Goal: Task Accomplishment & Management: Use online tool/utility

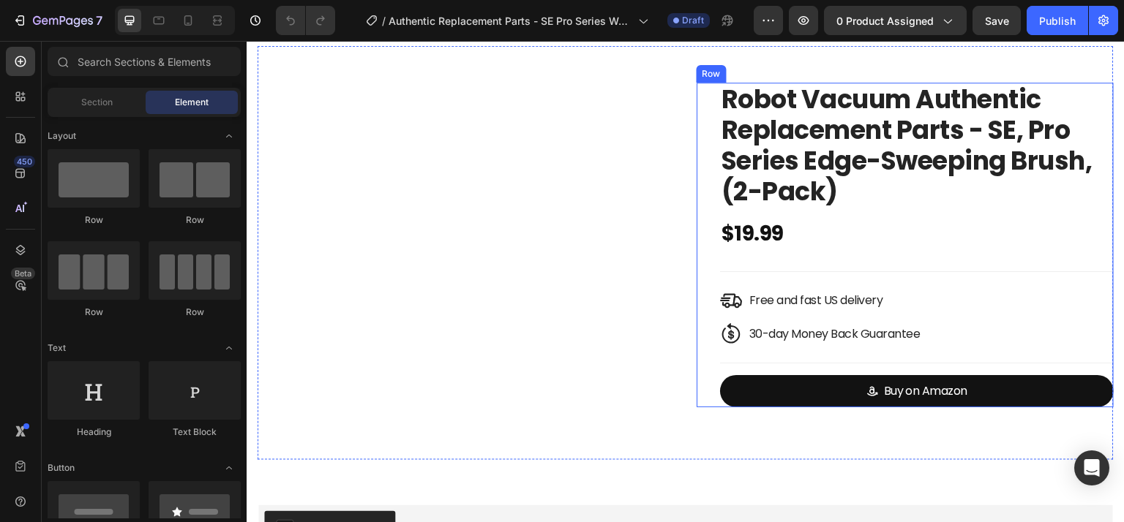
scroll to position [73, 0]
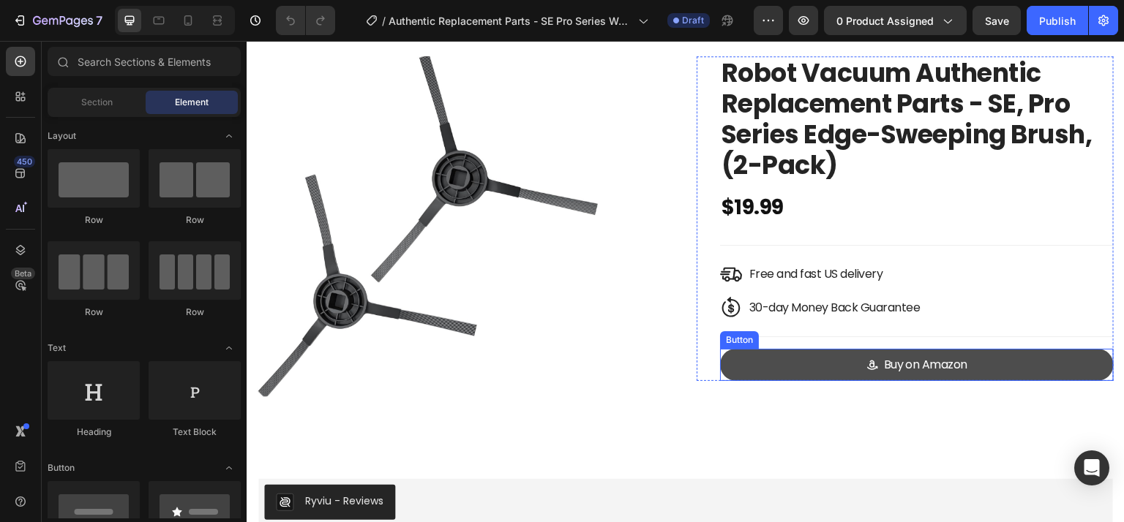
click at [783, 356] on link "Buy on Amazon" at bounding box center [917, 365] width 394 height 33
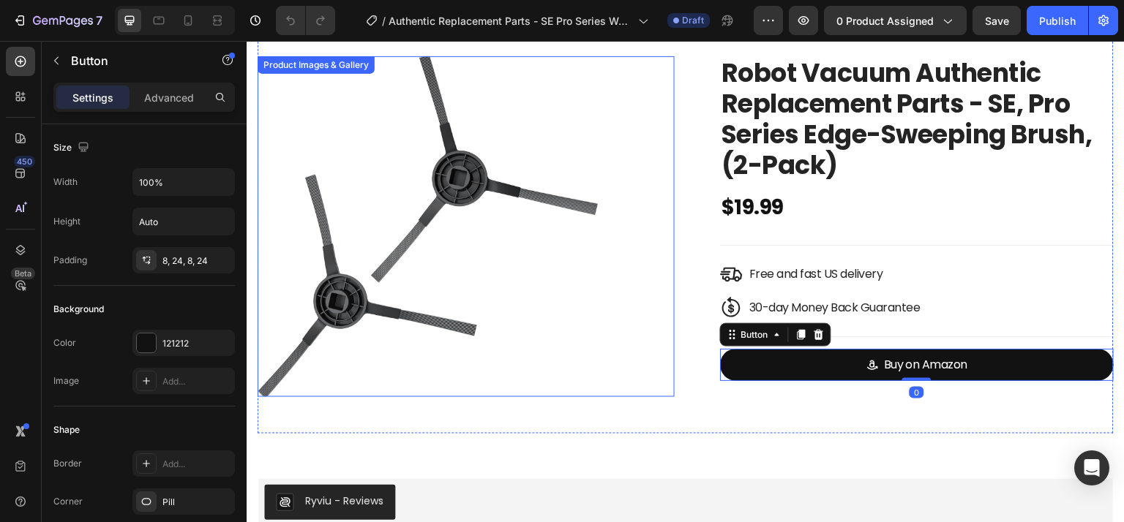
click at [539, 208] on img at bounding box center [428, 226] width 341 height 341
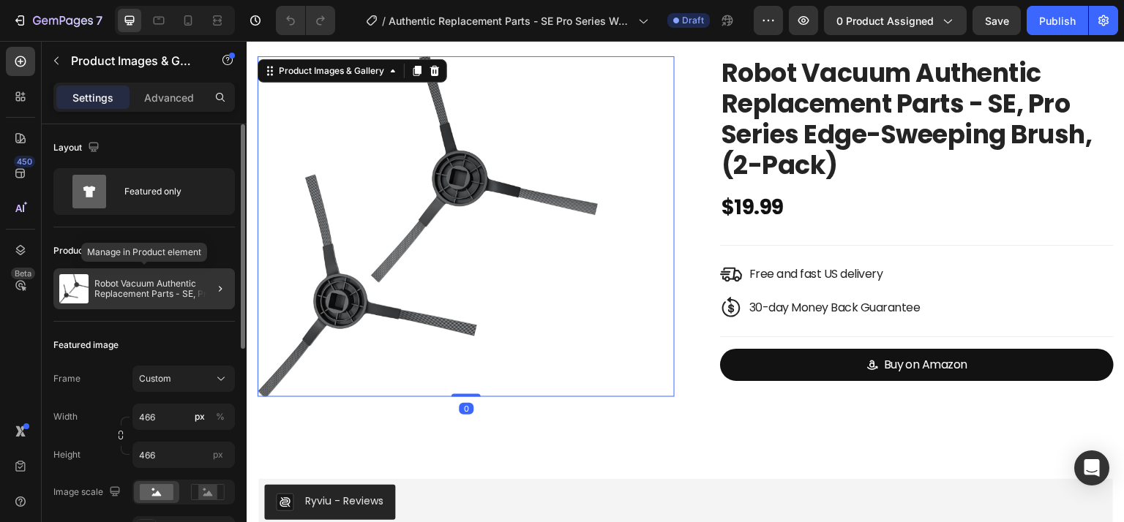
click at [170, 288] on p "Robot Vacuum Authentic Replacement Parts - SE, Pro Series Edge-Sweeping Brush, …" at bounding box center [161, 289] width 135 height 20
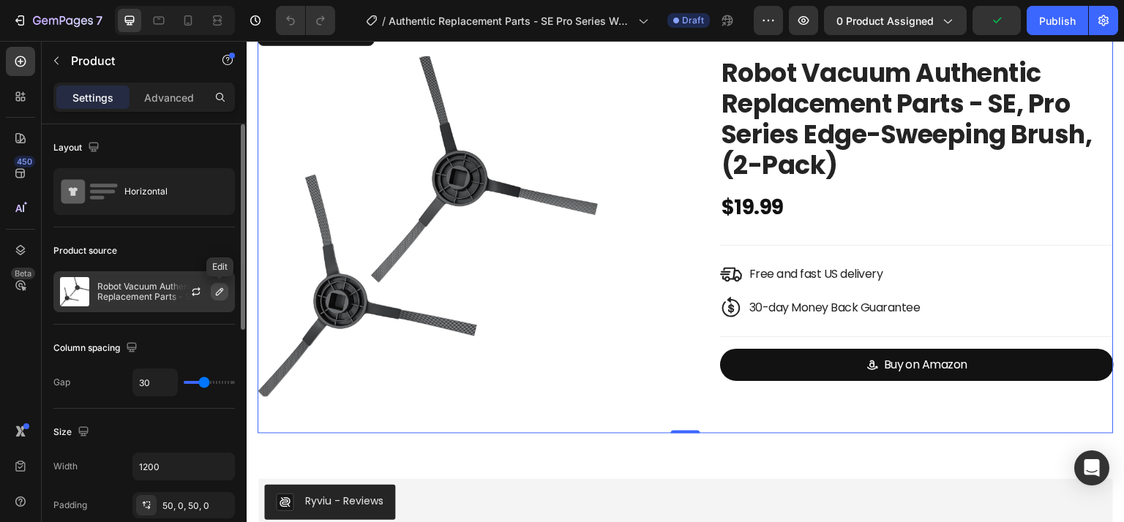
click at [217, 291] on icon "button" at bounding box center [219, 291] width 7 height 7
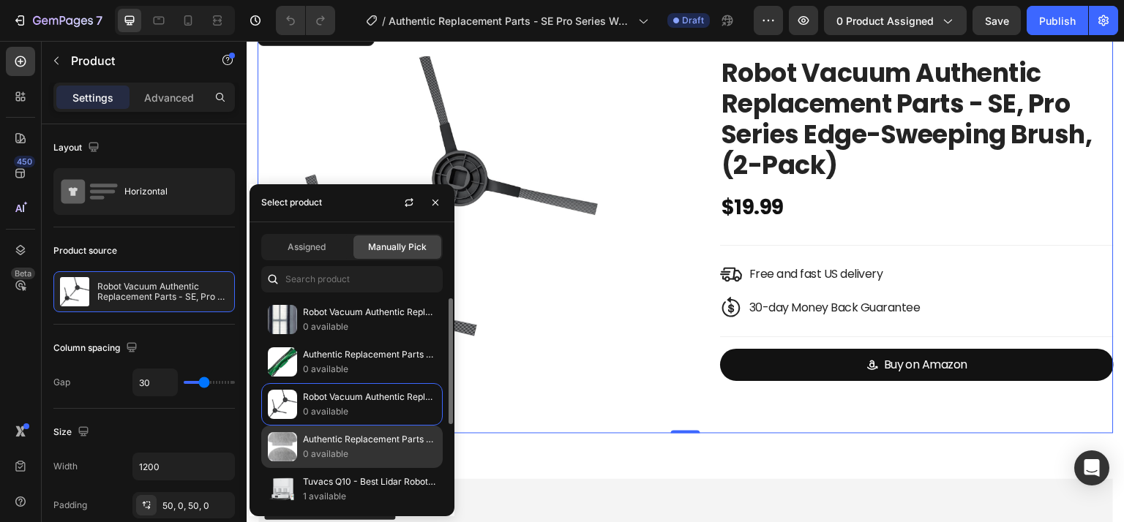
click at [379, 450] on p "0 available" at bounding box center [369, 454] width 133 height 15
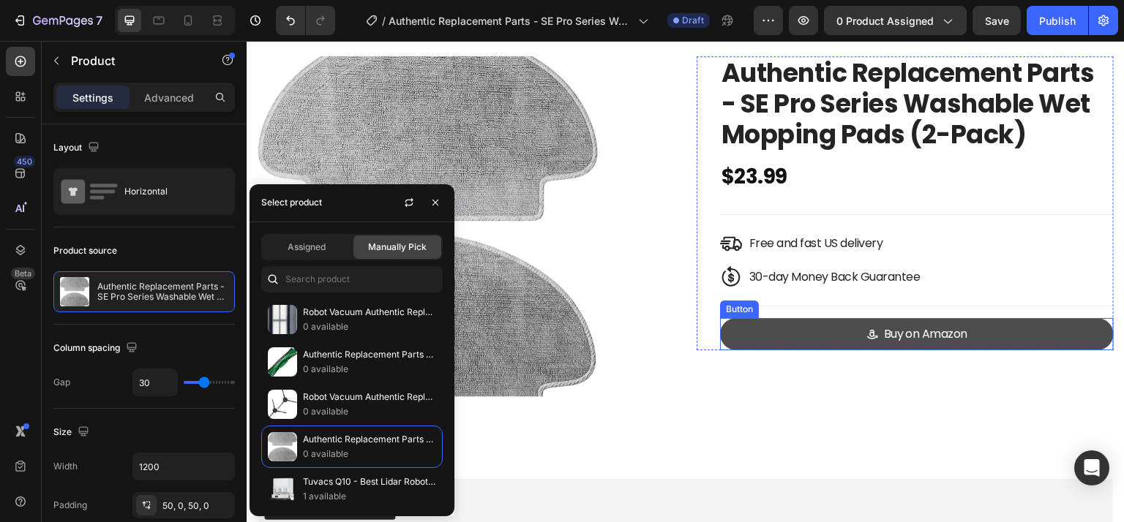
click at [1051, 334] on link "Buy on Amazon" at bounding box center [917, 334] width 394 height 33
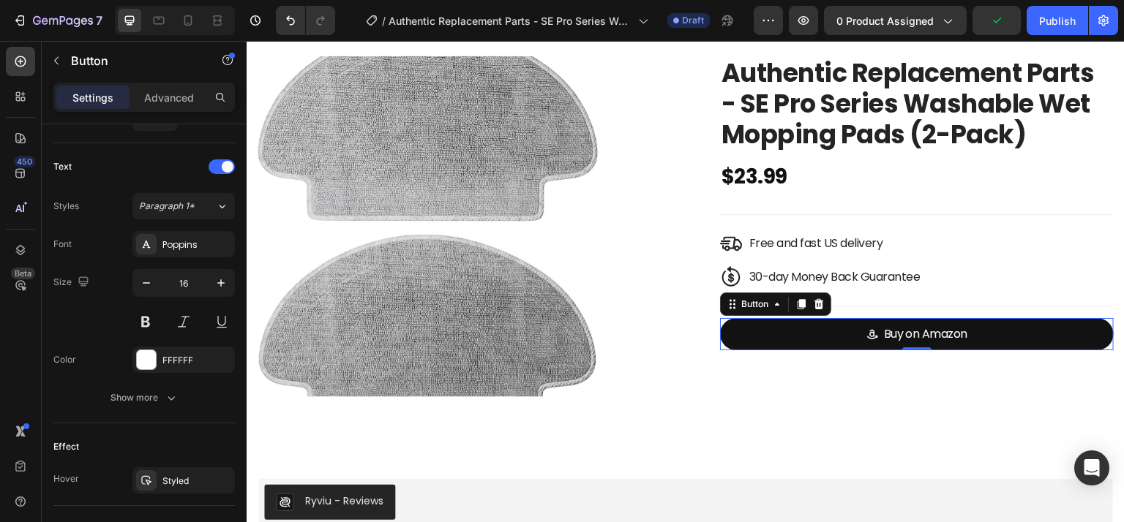
scroll to position [837, 0]
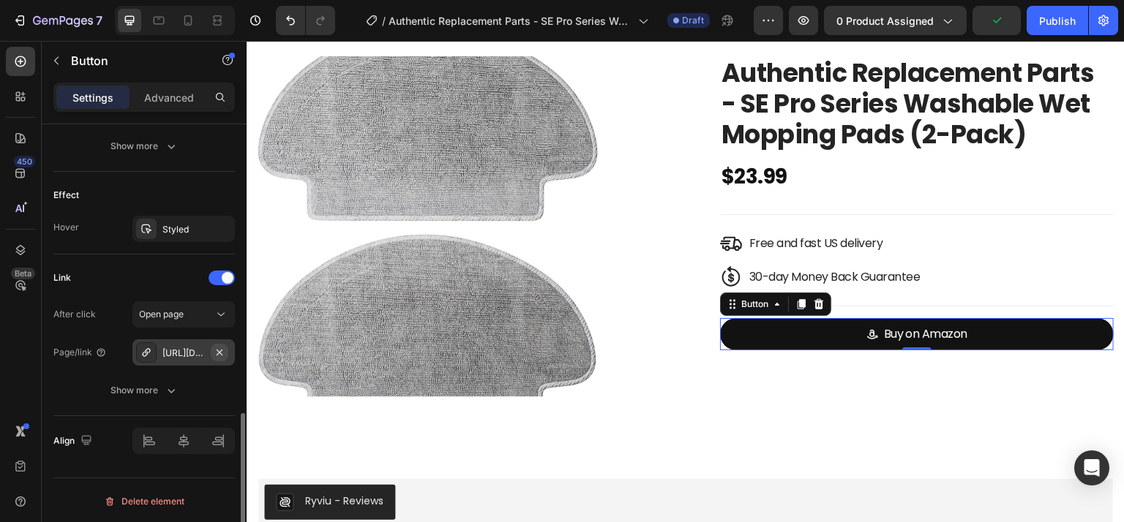
click at [216, 350] on icon "button" at bounding box center [220, 353] width 12 height 12
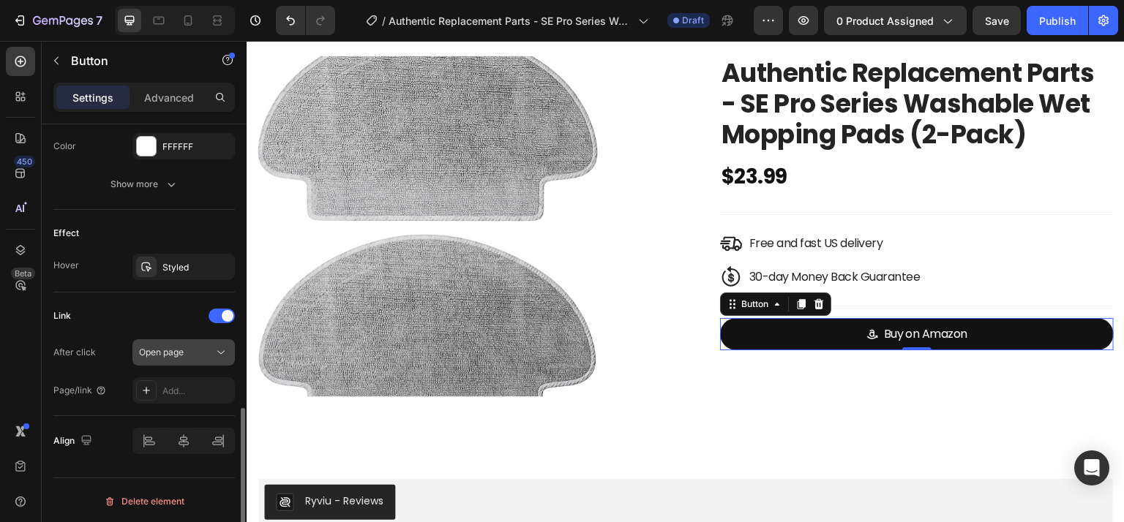
click at [180, 347] on span "Open page" at bounding box center [161, 352] width 45 height 11
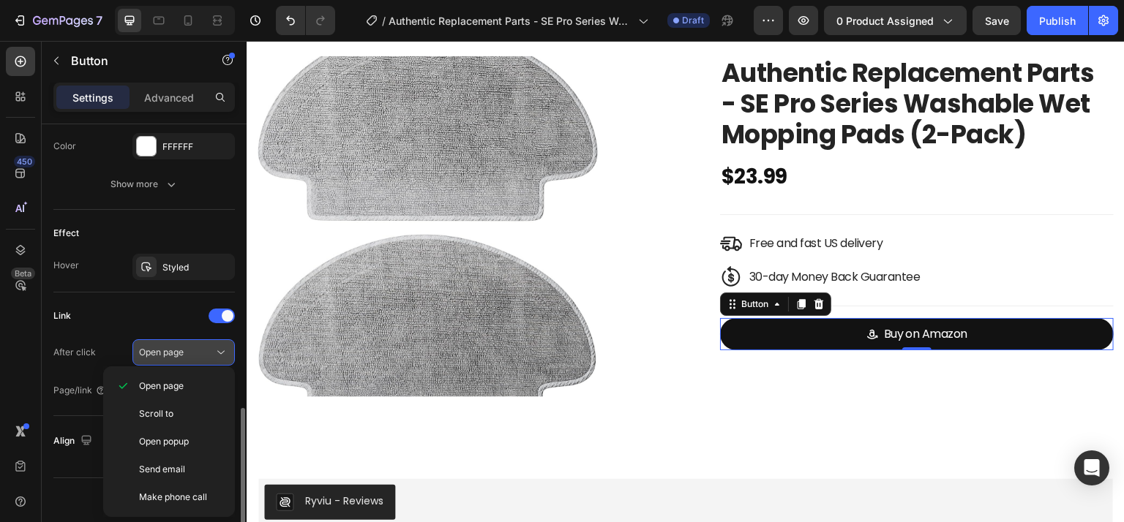
click at [181, 347] on span "Open page" at bounding box center [161, 352] width 45 height 11
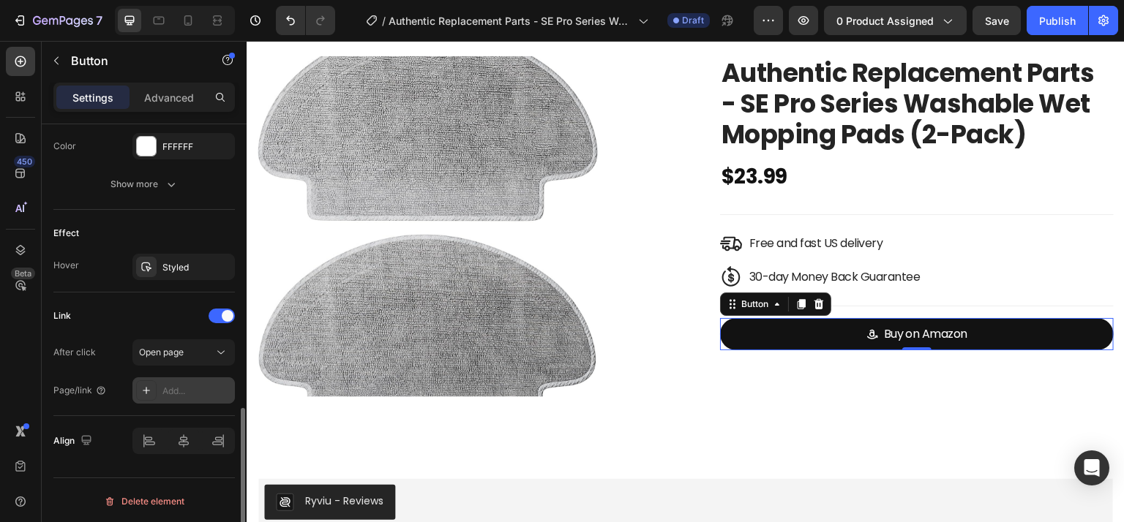
click at [185, 386] on div "Add..." at bounding box center [196, 391] width 69 height 13
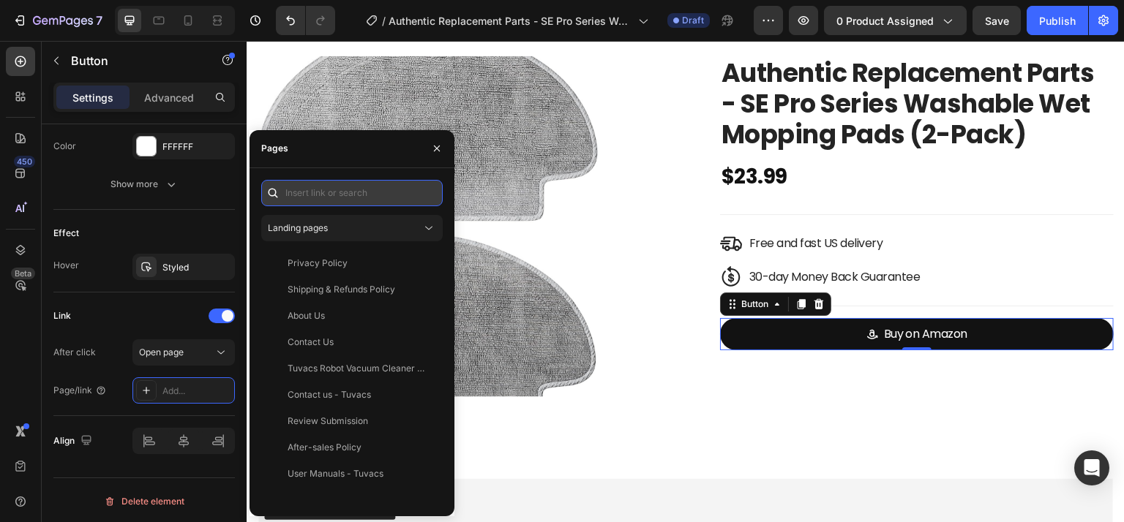
click at [326, 197] on input "text" at bounding box center [351, 193] width 181 height 26
paste input "https://www.amazon.com/dp/B0CYT47MYG"
type input "https://www.amazon.com/dp/B0CYT47MYG"
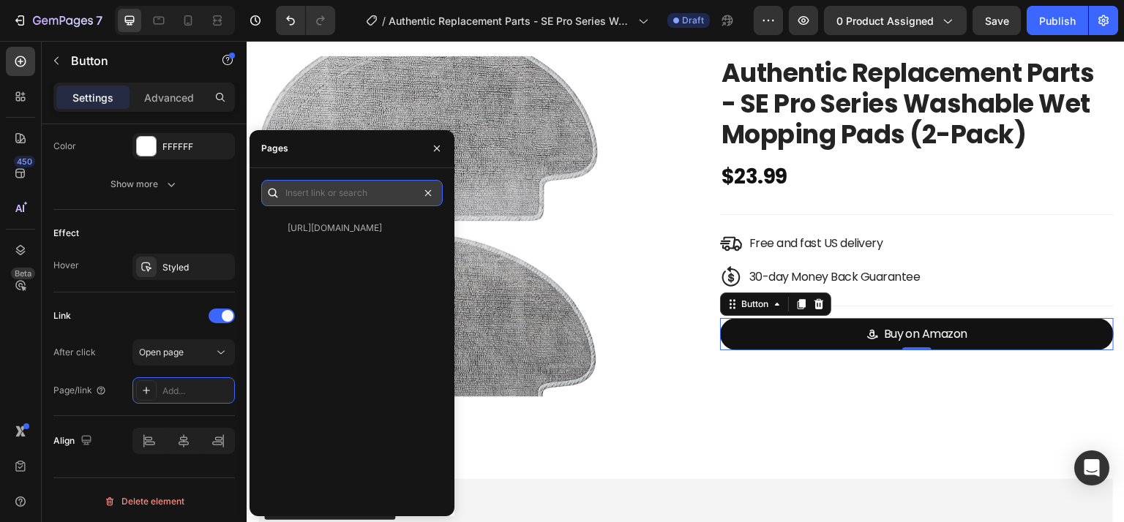
scroll to position [0, 0]
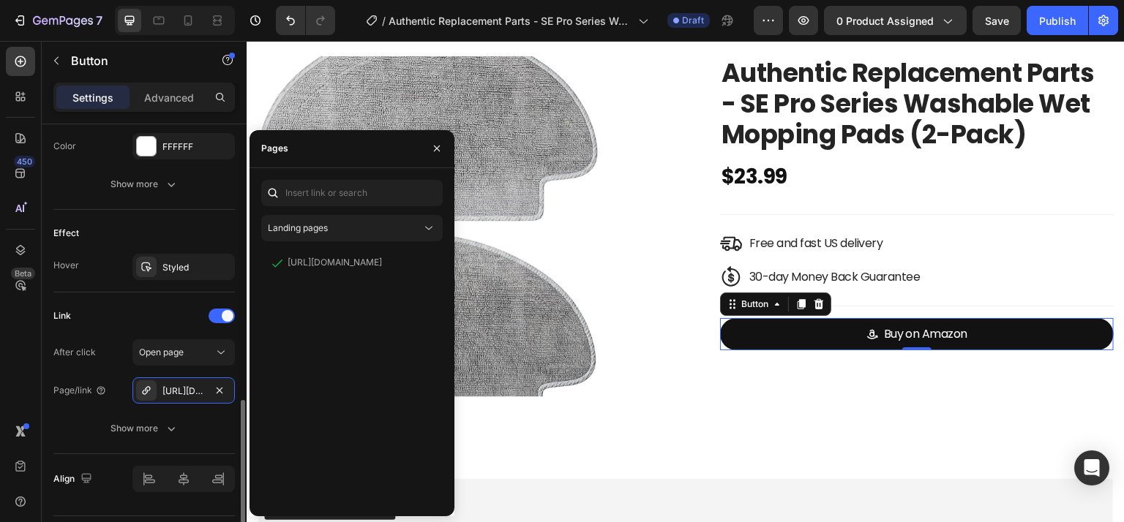
click at [80, 400] on div "Page/link https://www.amazon.com/dp/B0CYT47MYG" at bounding box center [143, 391] width 181 height 26
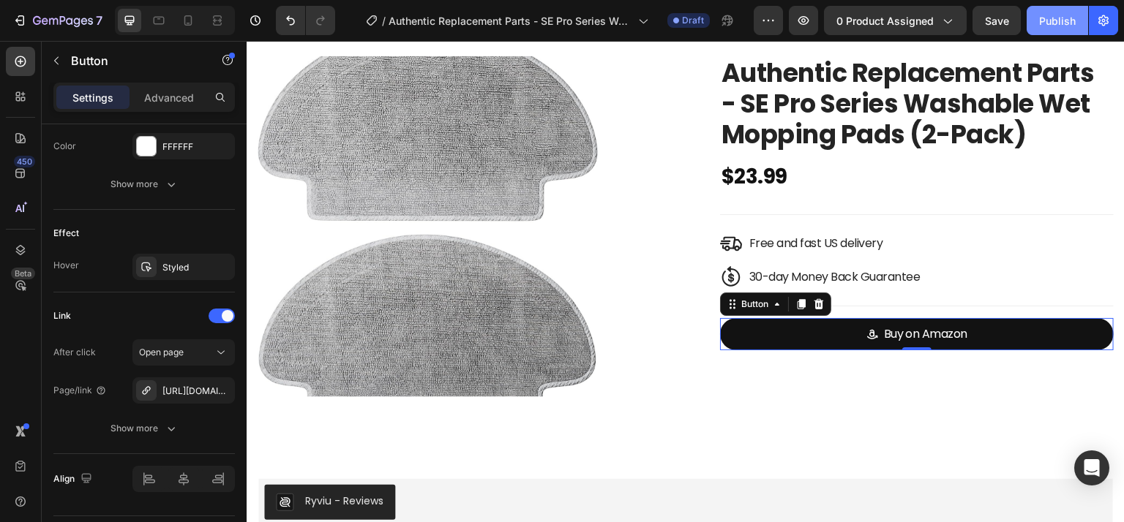
click at [1056, 26] on div "Publish" at bounding box center [1057, 20] width 37 height 15
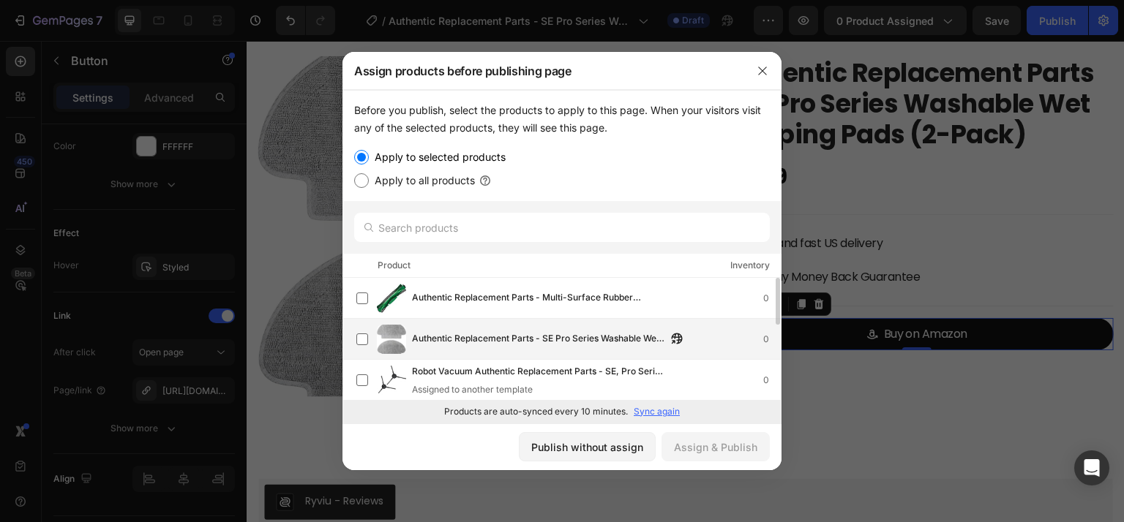
click at [521, 336] on span "Authentic Replacement Parts - SE Pro Series Washable Wet Mopping Pads (2-Pack)" at bounding box center [539, 339] width 255 height 16
click at [727, 453] on div "Assign & Publish" at bounding box center [715, 447] width 83 height 15
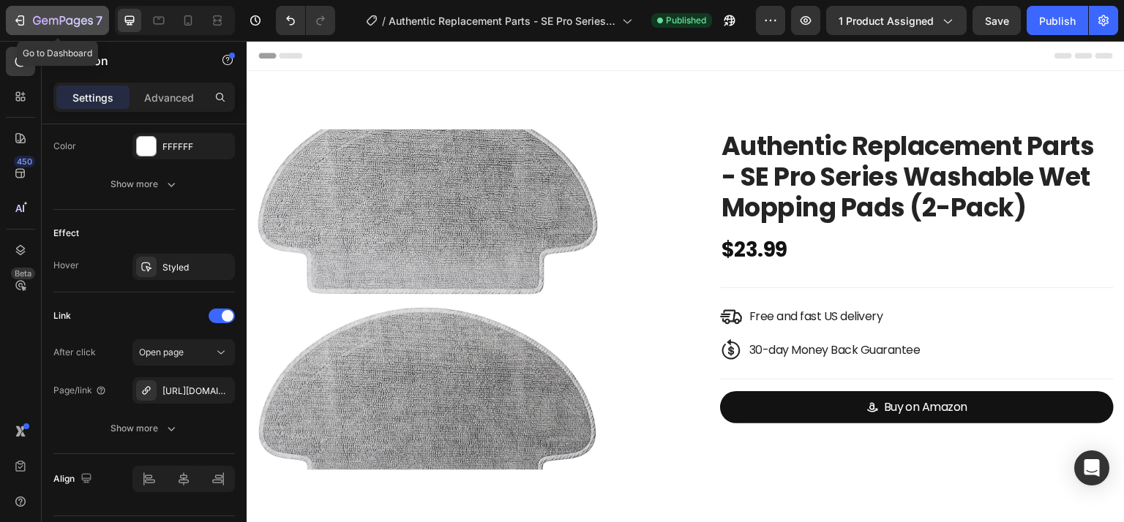
click at [51, 12] on div "7" at bounding box center [68, 21] width 70 height 18
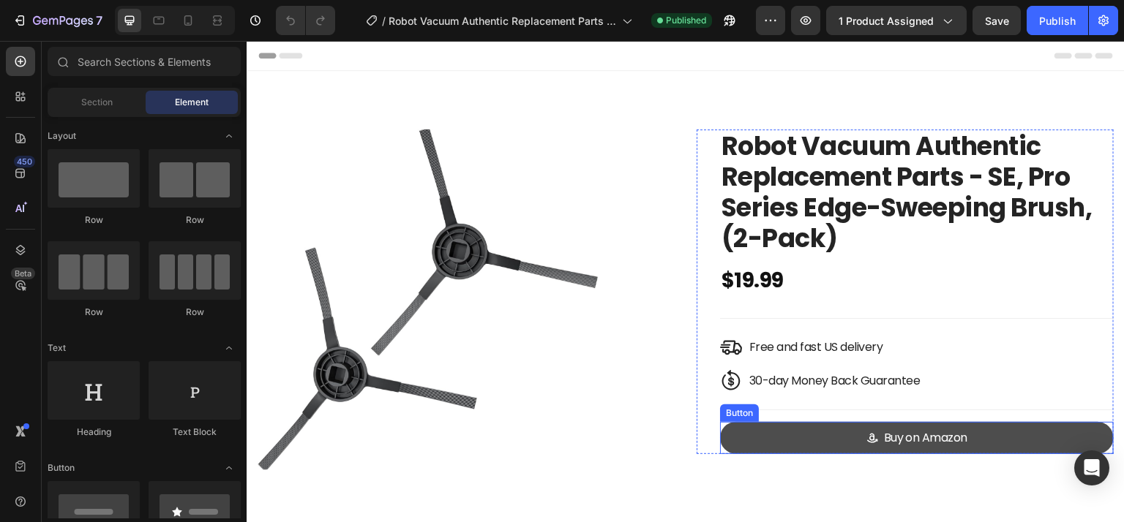
click at [806, 430] on link "Buy on Amazon" at bounding box center [917, 438] width 394 height 33
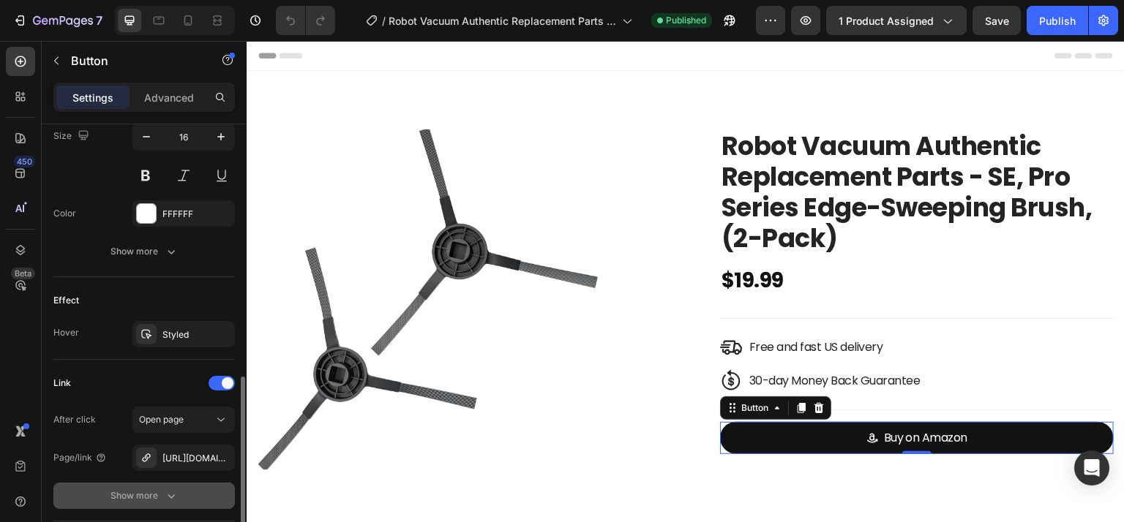
scroll to position [837, 0]
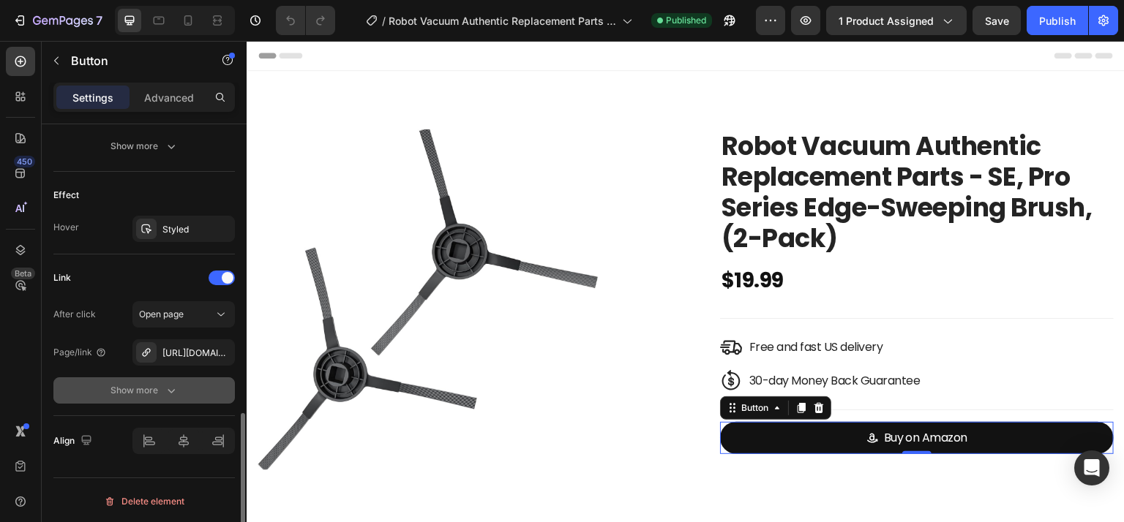
click at [154, 391] on div "Show more" at bounding box center [144, 390] width 68 height 15
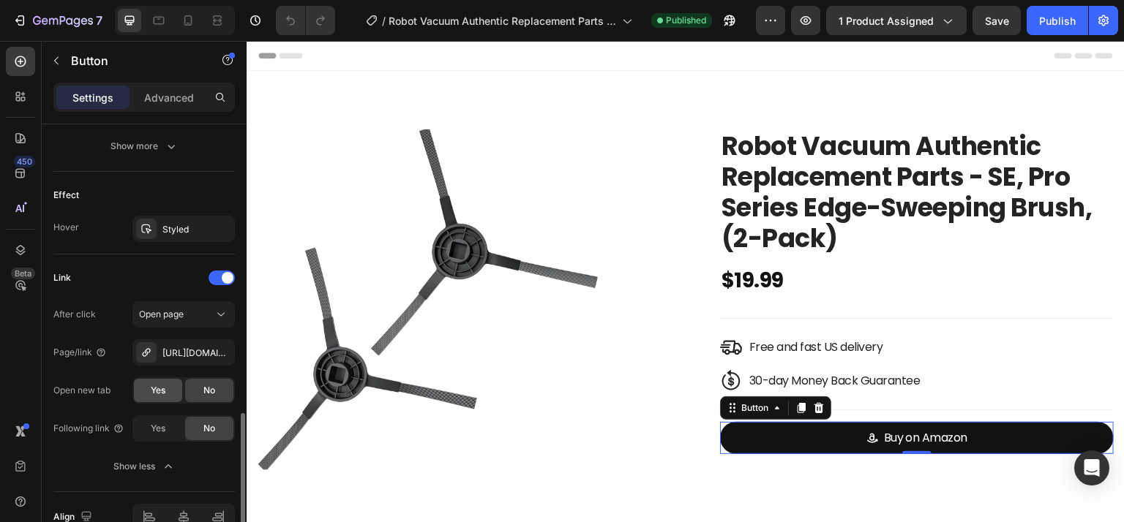
click at [138, 380] on div "Yes" at bounding box center [158, 390] width 48 height 23
click at [1065, 18] on div "Publish" at bounding box center [1057, 20] width 37 height 15
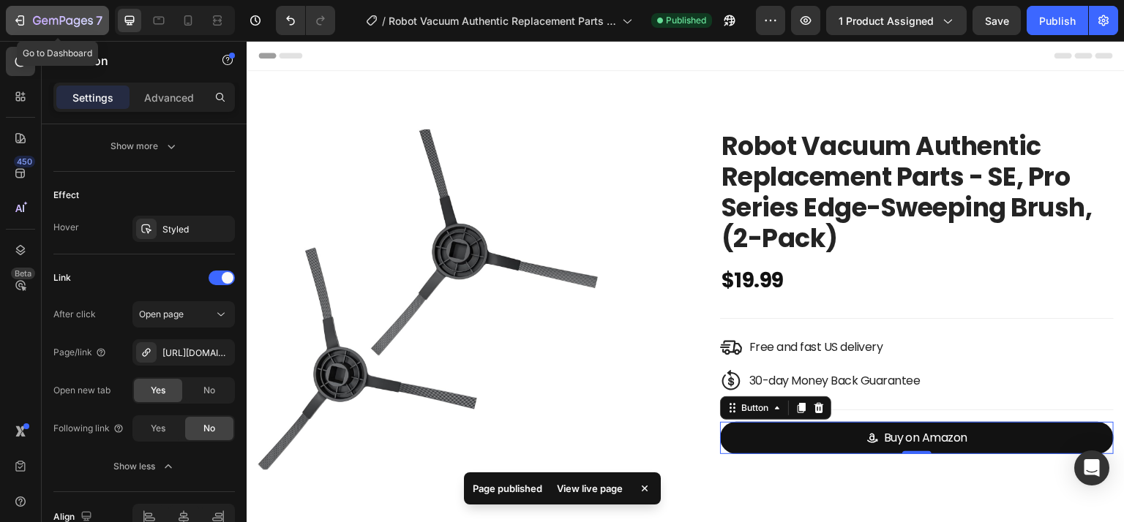
click at [53, 13] on div "7" at bounding box center [68, 21] width 70 height 18
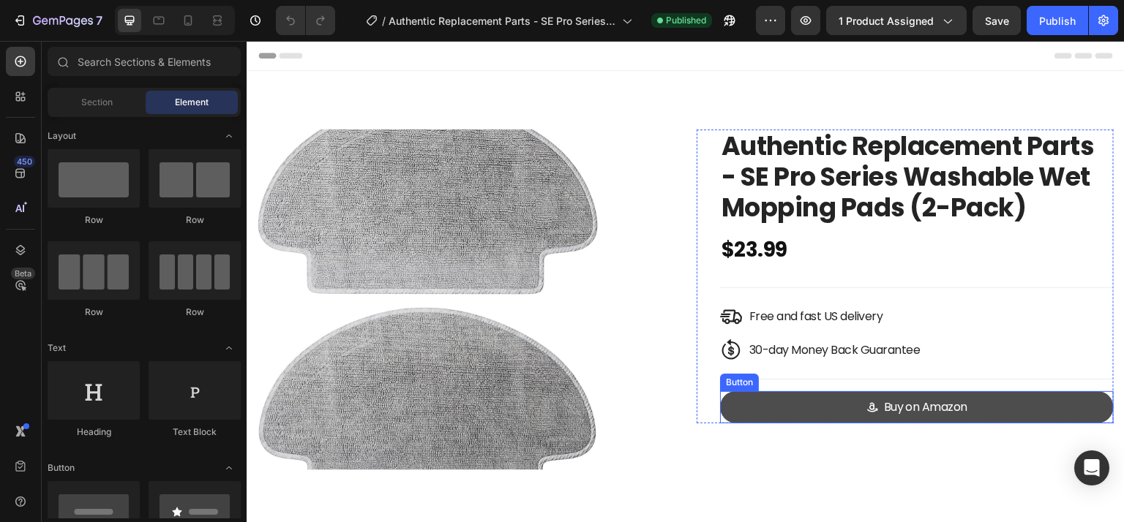
click at [754, 400] on link "Buy on Amazon" at bounding box center [917, 407] width 394 height 33
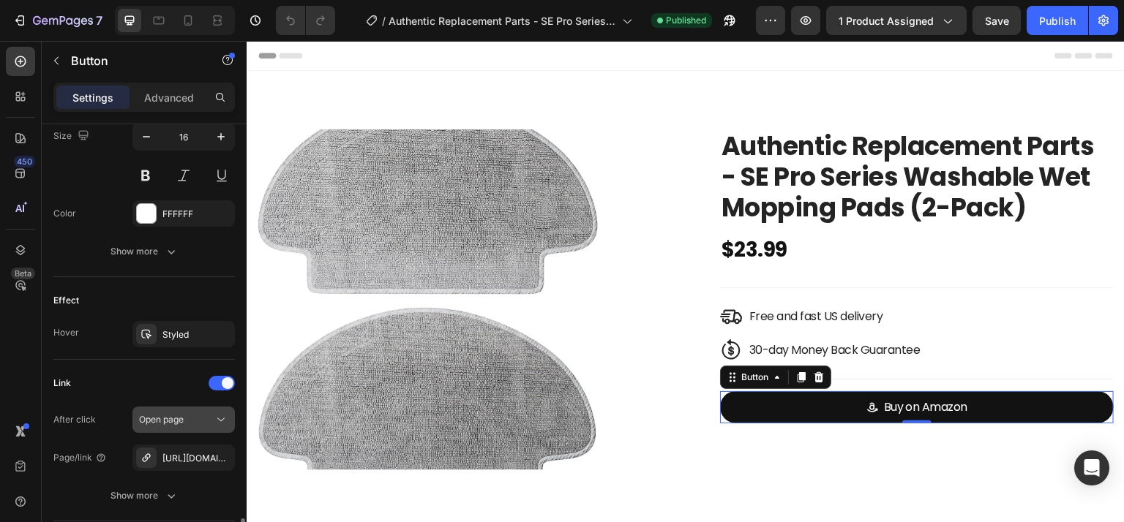
scroll to position [837, 0]
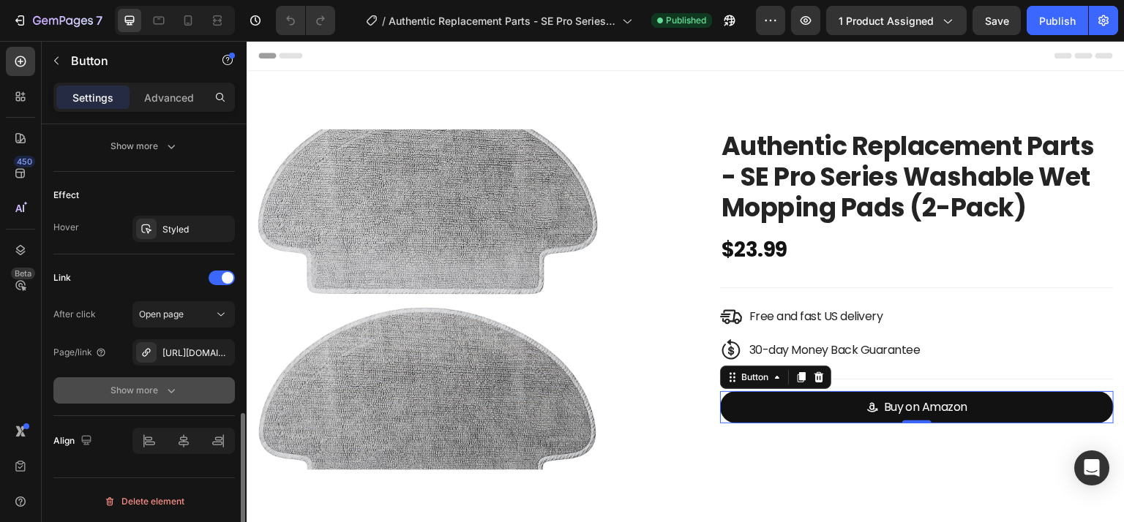
click at [152, 386] on div "Show more" at bounding box center [144, 390] width 68 height 15
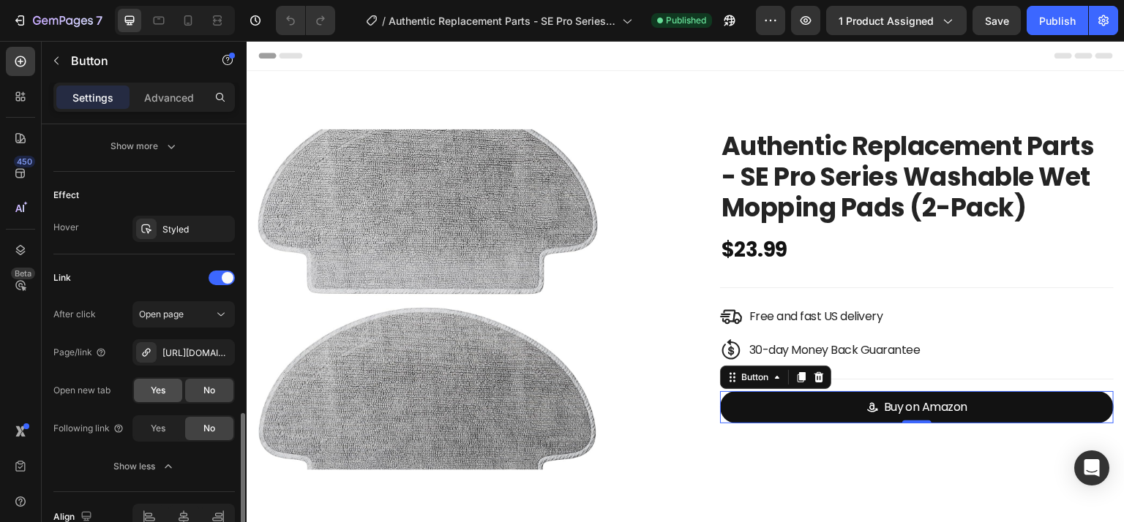
click at [151, 387] on span "Yes" at bounding box center [158, 390] width 15 height 13
drag, startPoint x: 1044, startPoint y: 16, endPoint x: 838, endPoint y: 17, distance: 206.3
click at [1044, 16] on div "Publish" at bounding box center [1057, 20] width 37 height 15
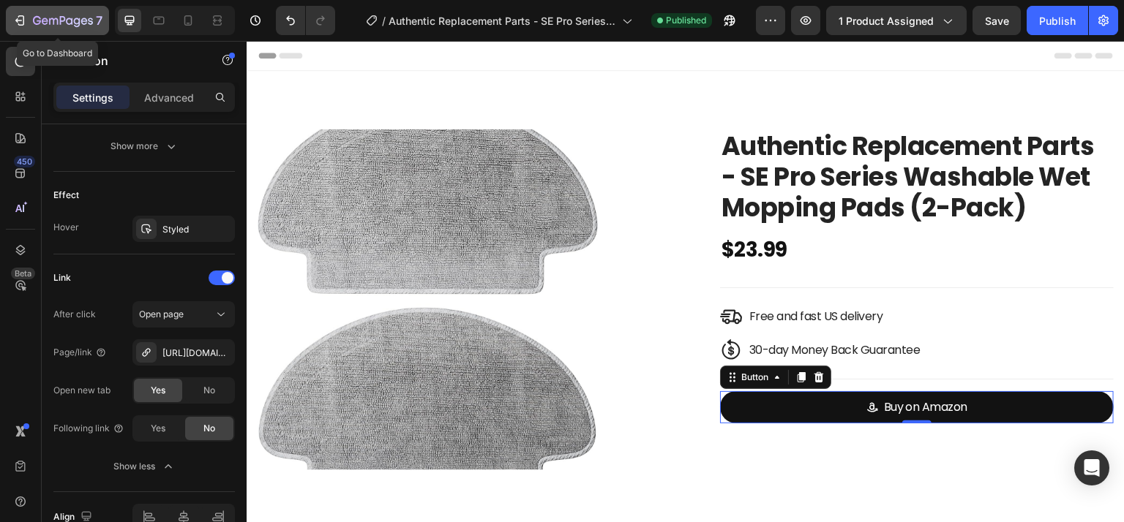
click at [49, 11] on button "7" at bounding box center [57, 20] width 103 height 29
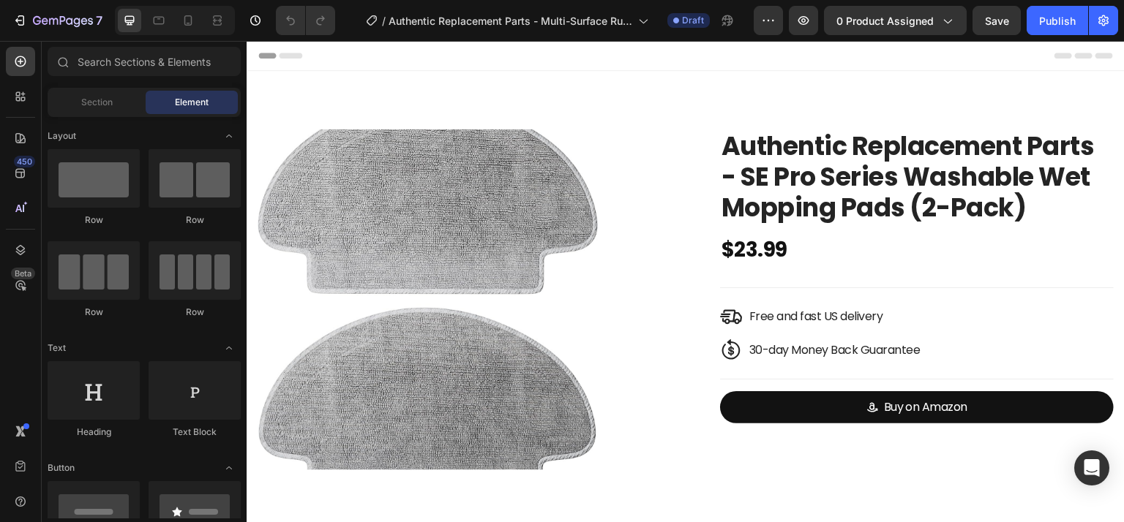
click at [487, 237] on img at bounding box center [428, 300] width 341 height 341
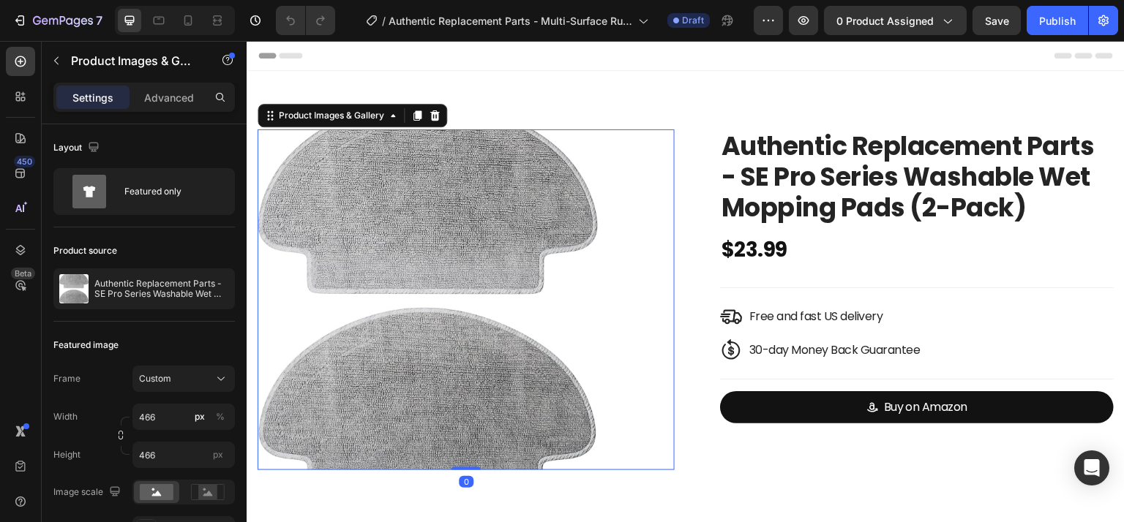
click at [487, 237] on img at bounding box center [428, 300] width 341 height 341
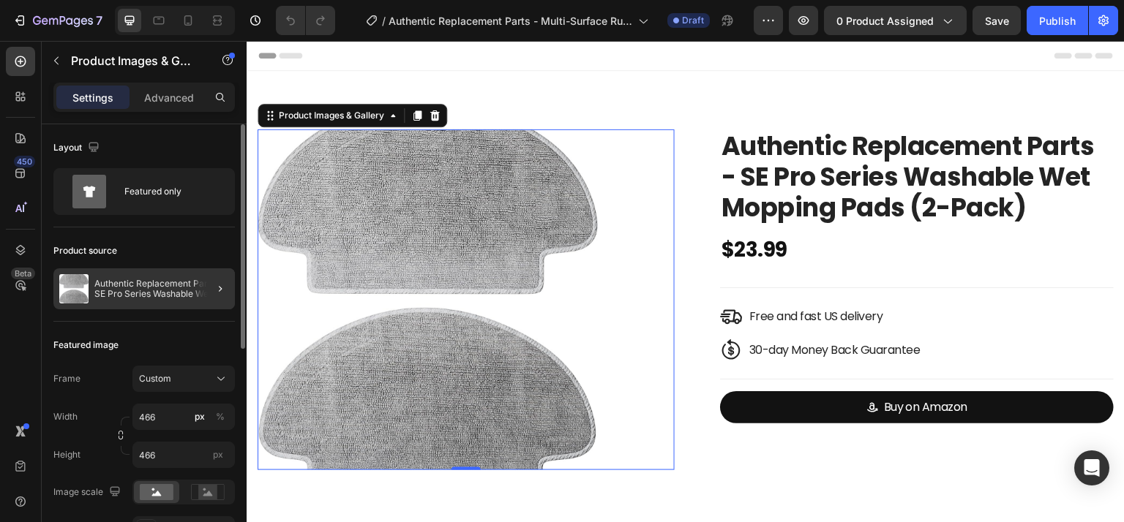
click at [208, 286] on div at bounding box center [214, 289] width 41 height 41
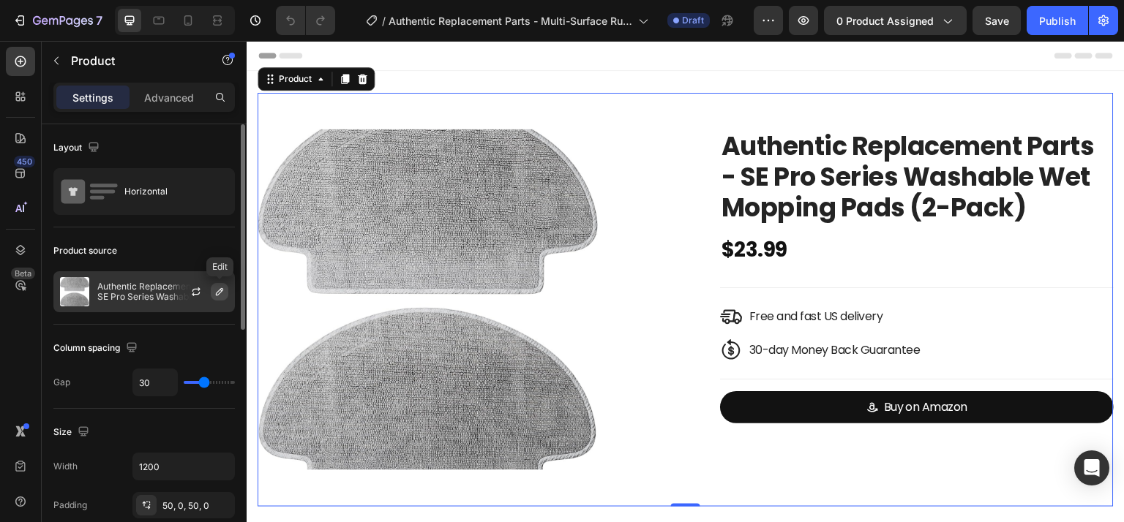
click at [219, 288] on icon "button" at bounding box center [220, 292] width 12 height 12
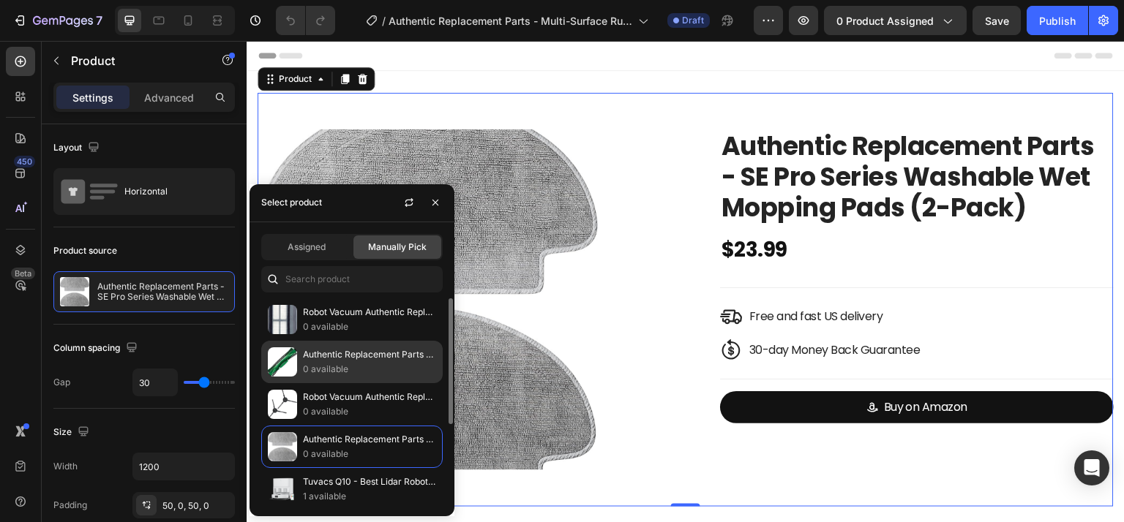
click at [350, 356] on p "Authentic Replacement Parts - Multi-Surface Rubber Brushes Compatible SE/Pro Se…" at bounding box center [369, 355] width 133 height 15
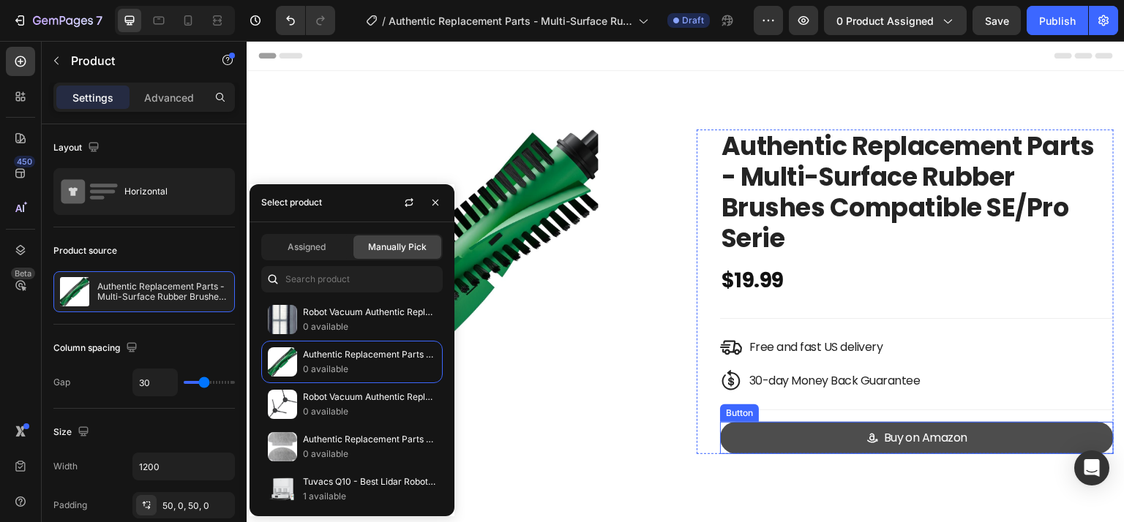
click at [994, 434] on link "Buy on Amazon" at bounding box center [917, 438] width 394 height 33
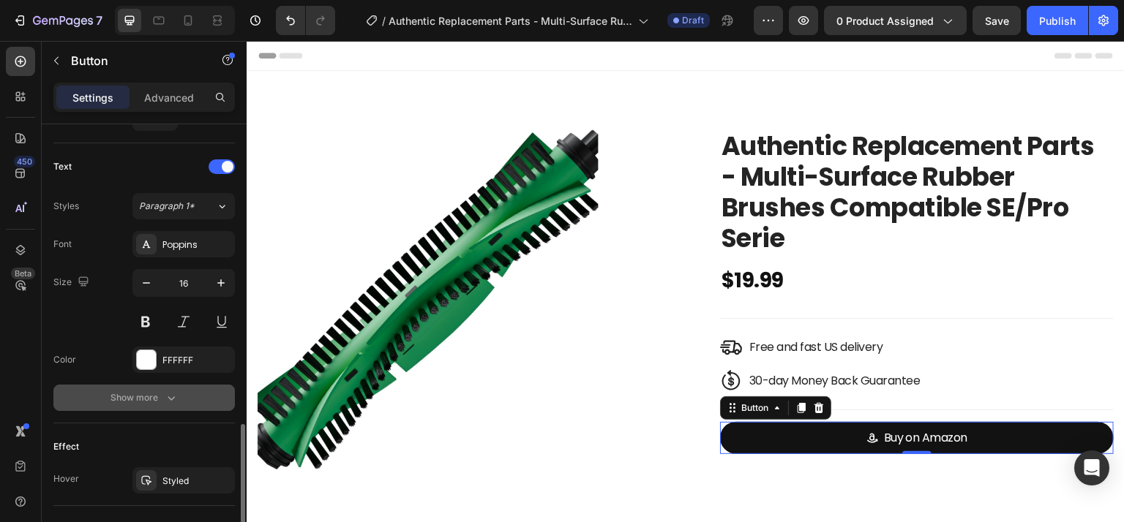
scroll to position [805, 0]
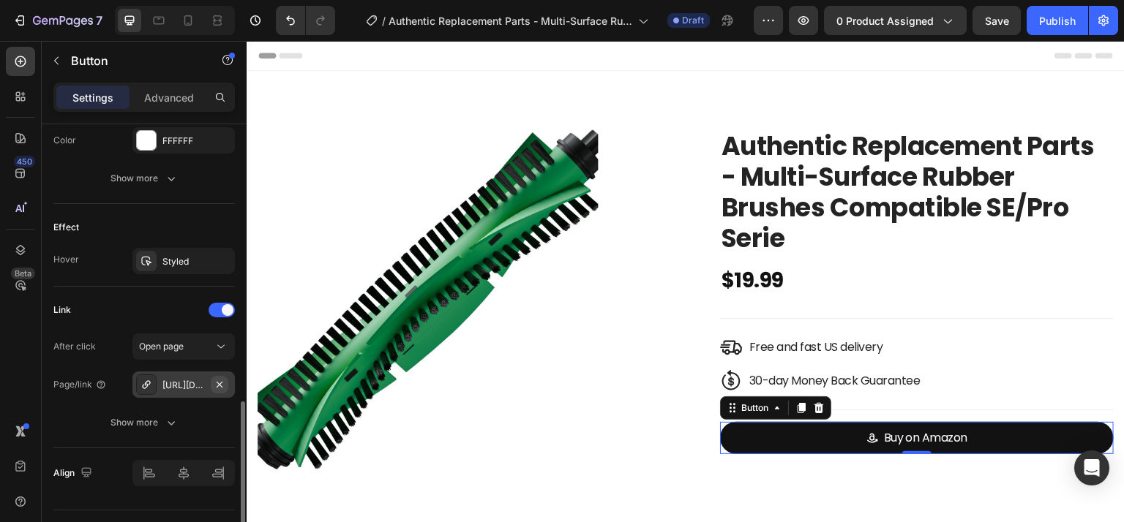
click at [217, 383] on icon "button" at bounding box center [220, 385] width 12 height 12
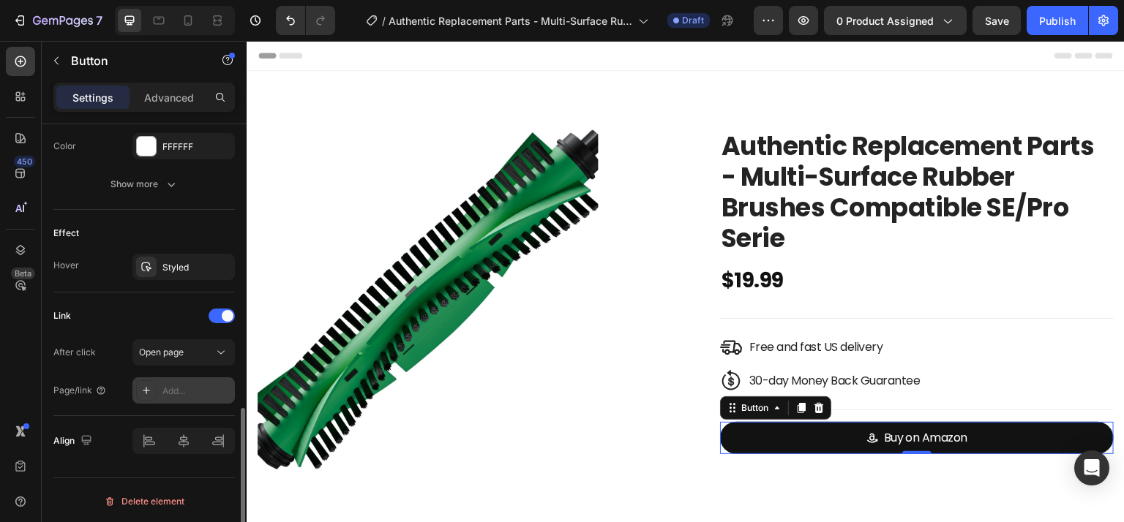
click at [181, 385] on div "Add..." at bounding box center [196, 391] width 69 height 13
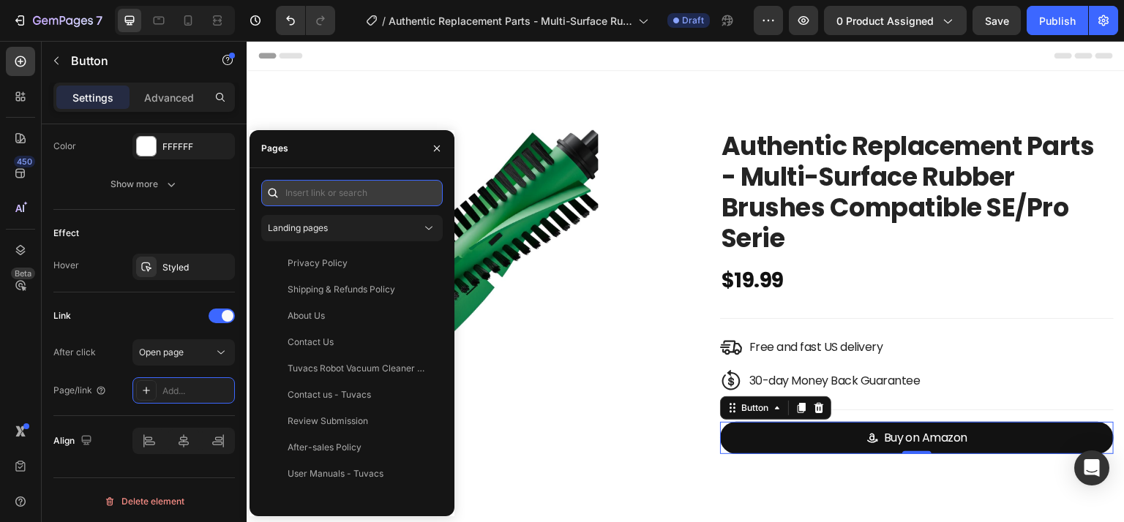
click at [347, 192] on input "text" at bounding box center [351, 193] width 181 height 26
paste input "[URL][DOMAIN_NAME]"
type input "[URL][DOMAIN_NAME]"
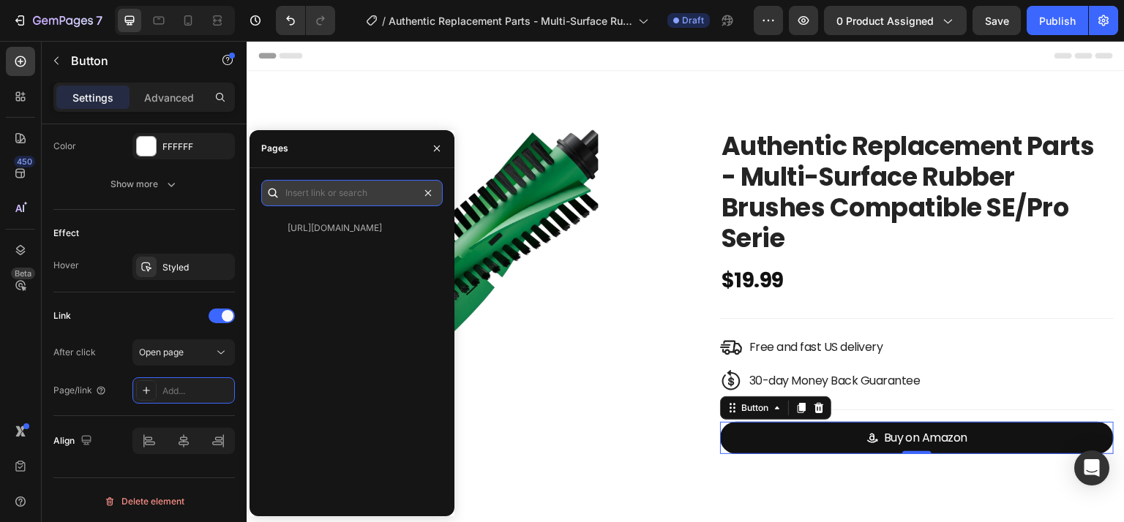
scroll to position [0, 0]
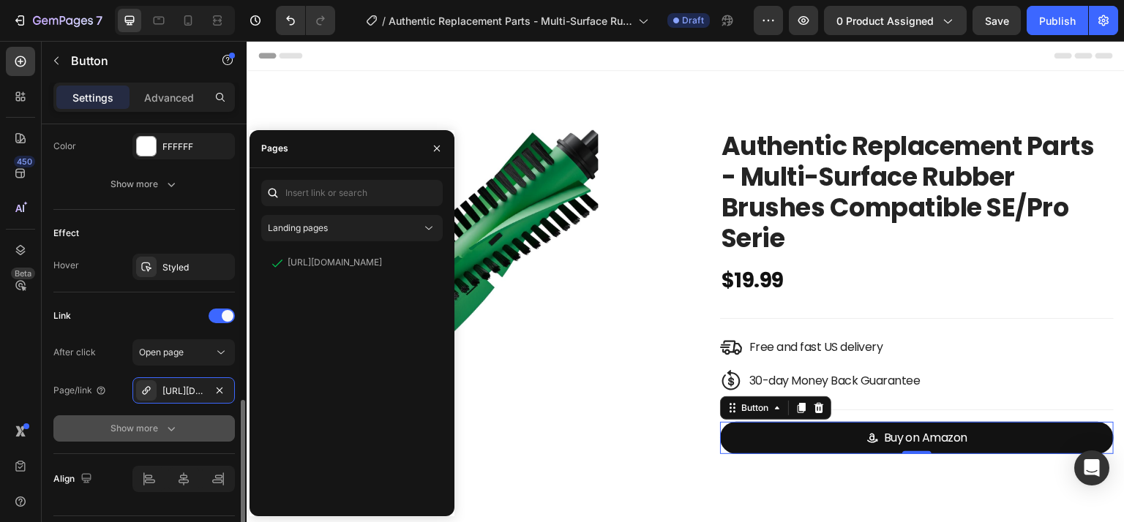
click at [135, 421] on div "Show more" at bounding box center [144, 428] width 68 height 15
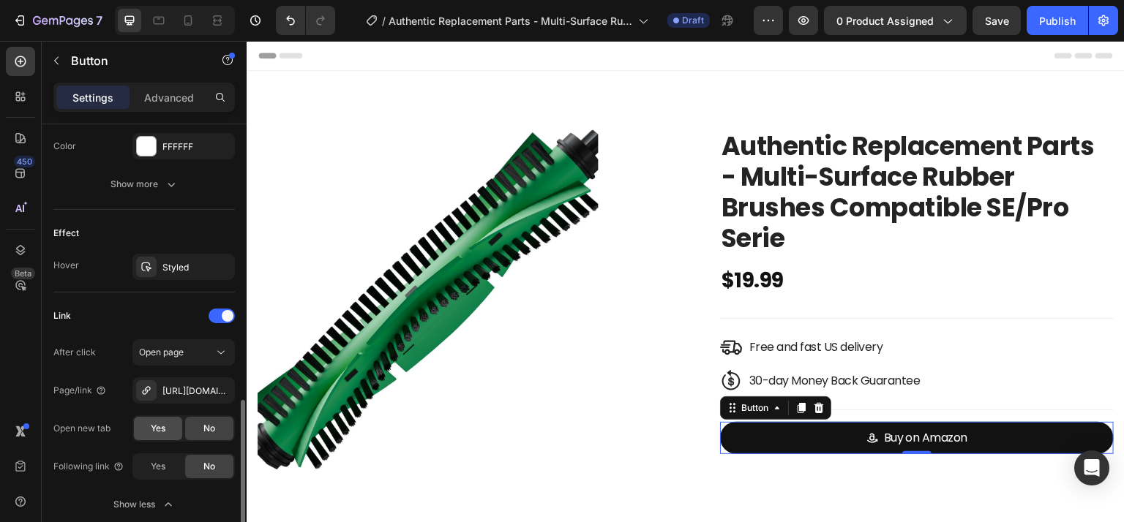
click at [164, 427] on span "Yes" at bounding box center [158, 428] width 15 height 13
click at [1051, 18] on div "Publish" at bounding box center [1057, 20] width 37 height 15
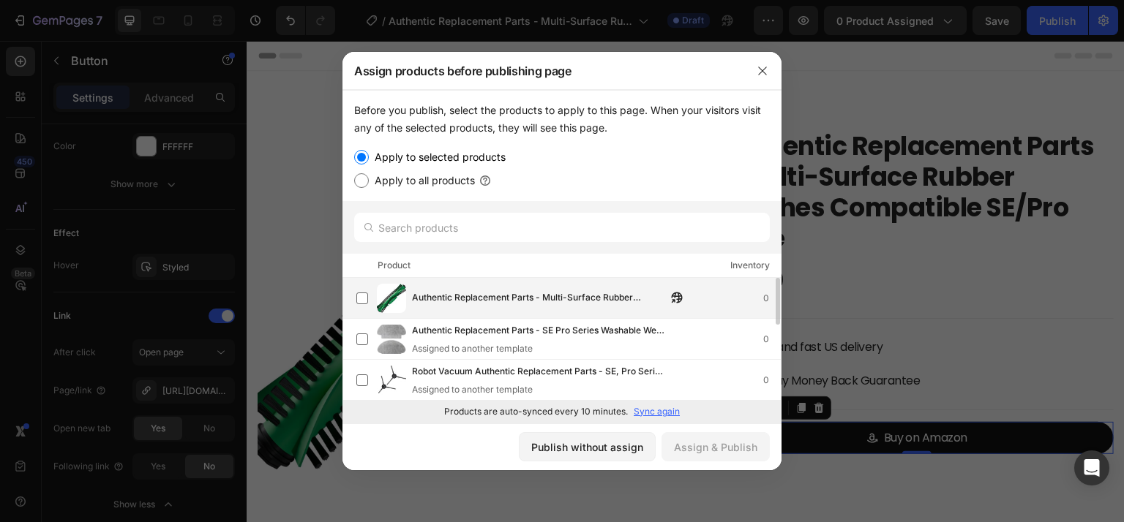
click at [541, 301] on span "Authentic Replacement Parts - Multi-Surface Rubber Brushes Compatible SE/Pro Se…" at bounding box center [539, 298] width 255 height 16
click at [717, 442] on div "Assign & Publish" at bounding box center [715, 447] width 83 height 15
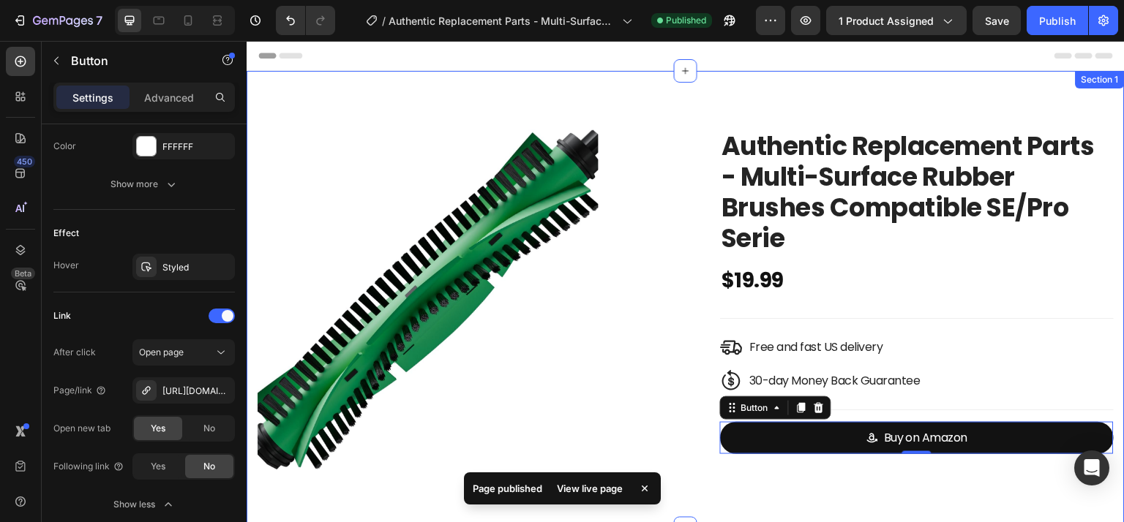
click at [627, 78] on div "Product Images & Gallery Authentic Replacement Parts - Multi-Surface Rubber Bru…" at bounding box center [686, 300] width 878 height 458
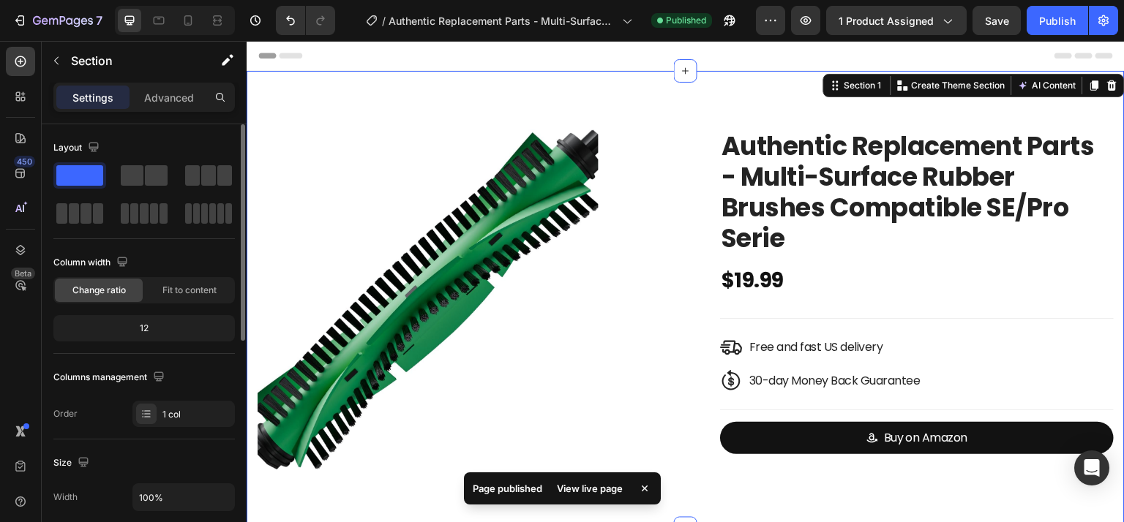
click at [627, 50] on div "Header" at bounding box center [685, 55] width 855 height 29
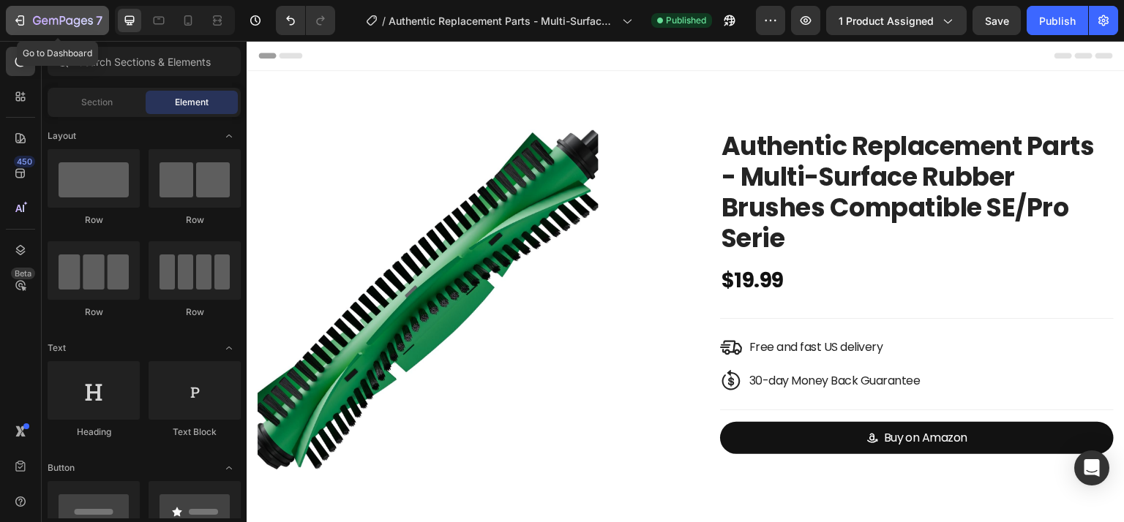
click at [75, 26] on icon "button" at bounding box center [63, 21] width 60 height 12
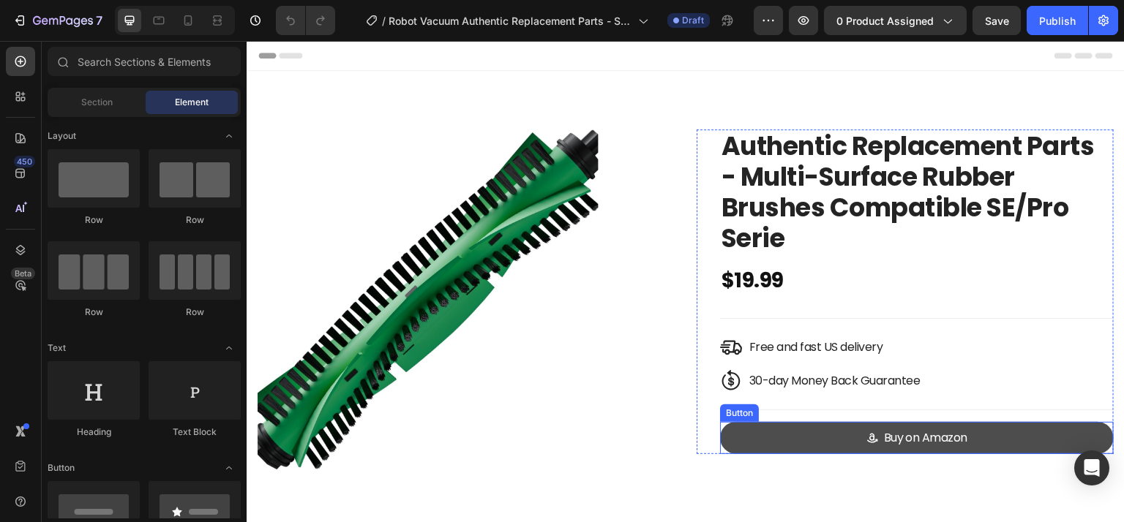
click at [792, 439] on link "Buy on Amazon" at bounding box center [917, 438] width 394 height 33
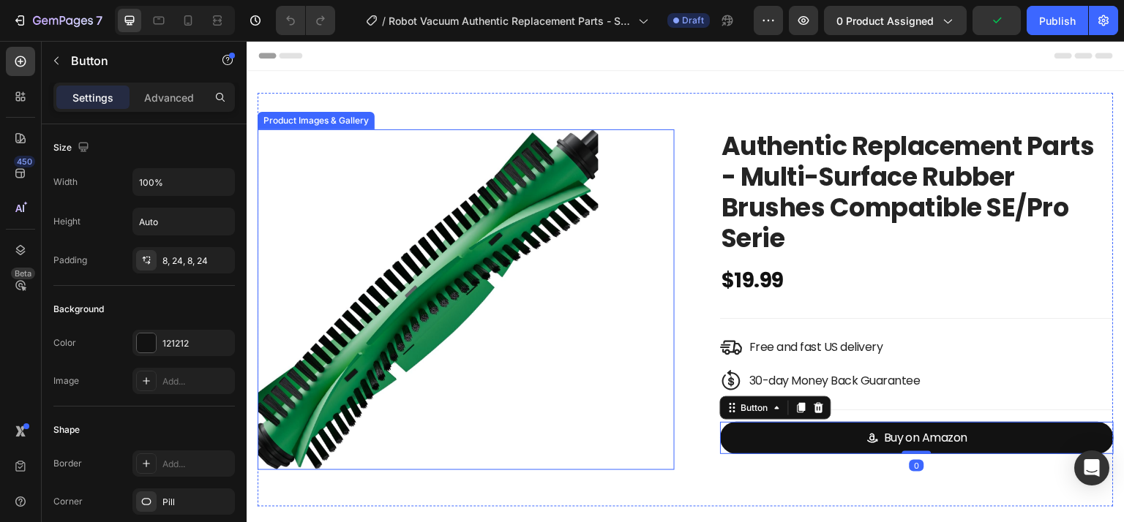
click at [495, 234] on img at bounding box center [428, 300] width 341 height 341
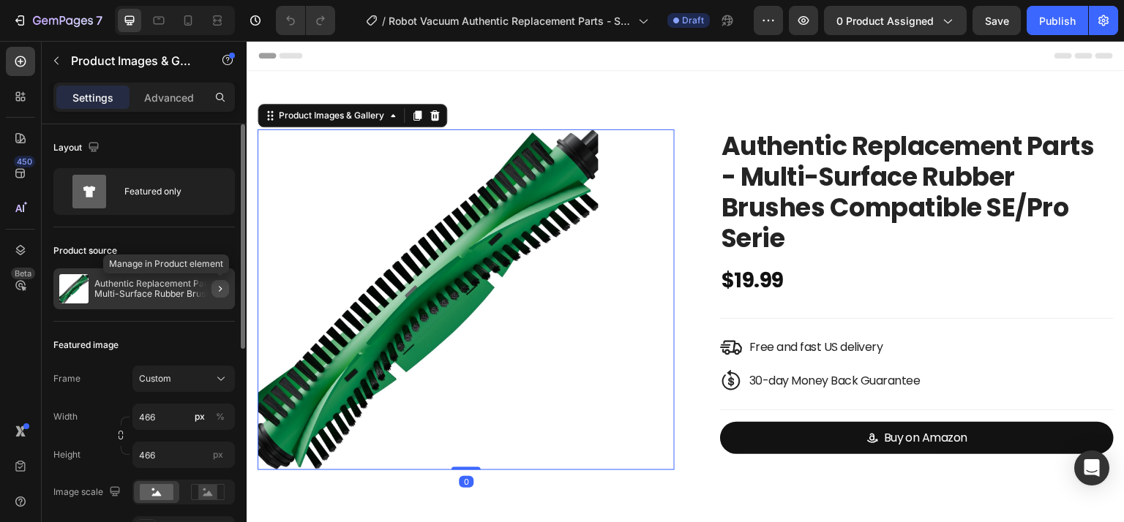
click at [213, 289] on button "button" at bounding box center [220, 289] width 18 height 18
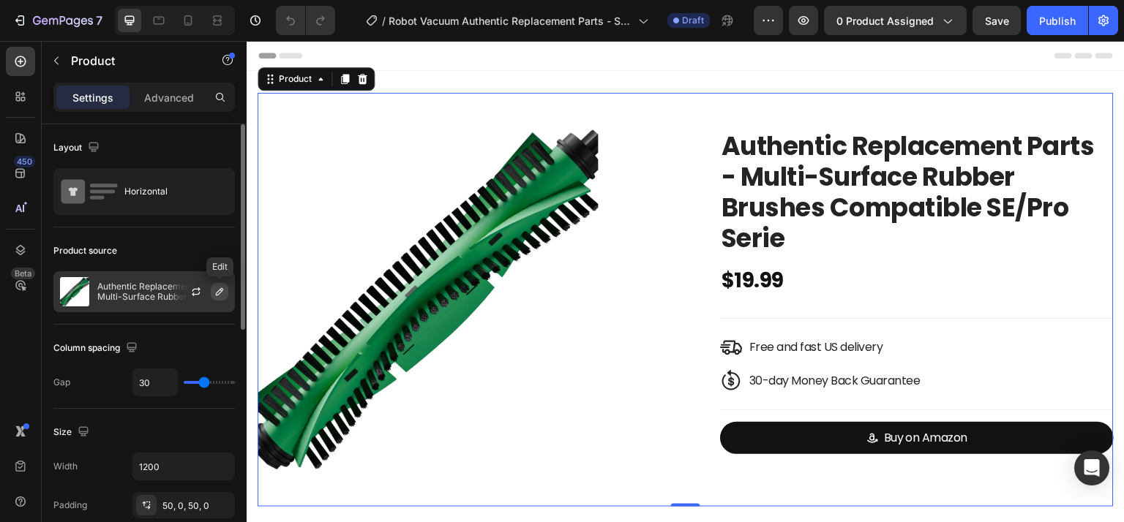
click at [217, 288] on icon "button" at bounding box center [220, 292] width 12 height 12
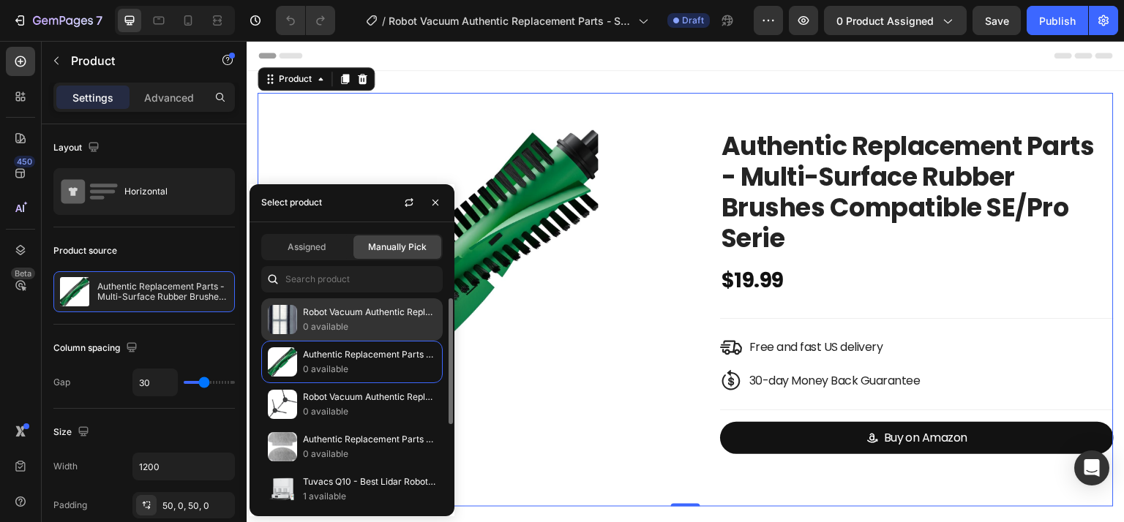
click at [353, 320] on p "0 available" at bounding box center [369, 327] width 133 height 15
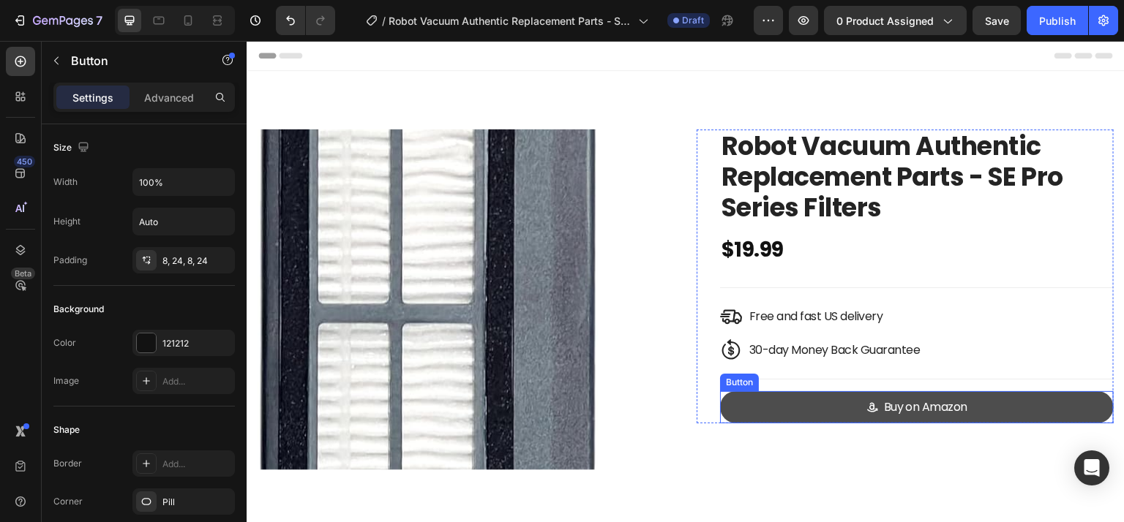
click at [752, 401] on link "Buy on Amazon" at bounding box center [917, 407] width 394 height 33
click at [754, 402] on link "Buy on Amazon" at bounding box center [917, 407] width 394 height 33
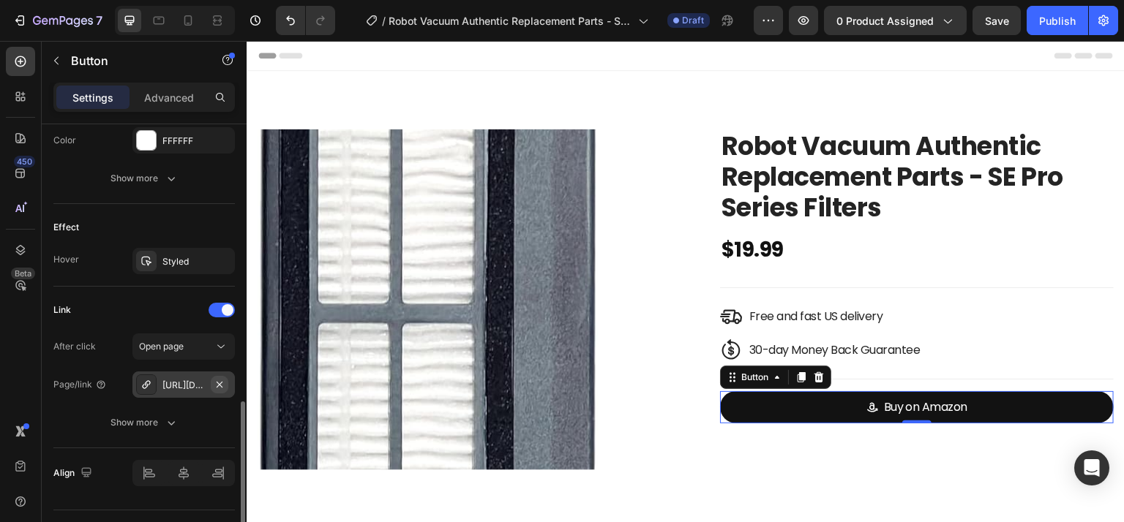
click at [214, 383] on button "button" at bounding box center [220, 385] width 18 height 18
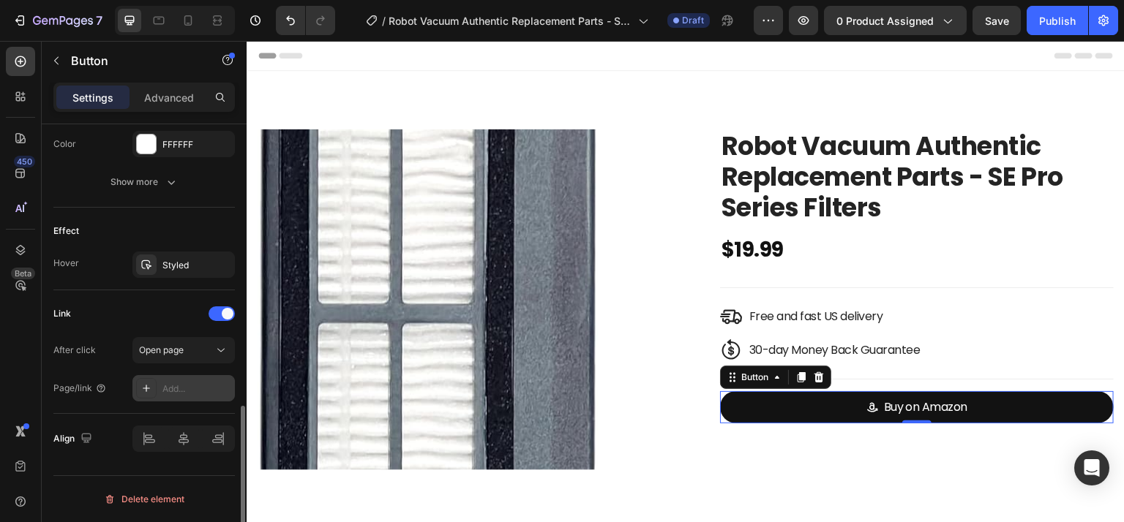
scroll to position [799, 0]
click at [184, 385] on div "Add..." at bounding box center [196, 391] width 69 height 13
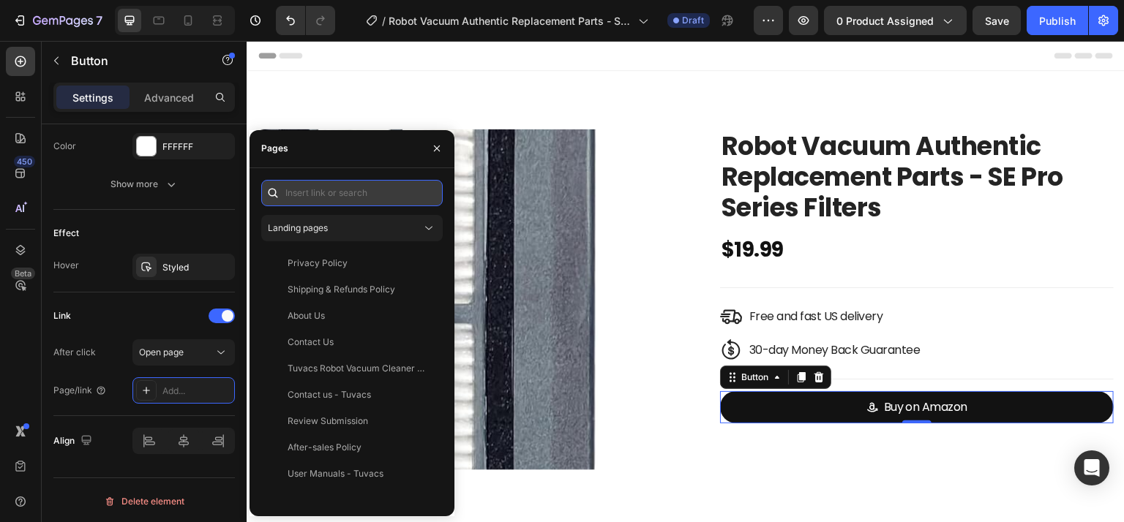
click at [333, 187] on input "text" at bounding box center [351, 193] width 181 height 26
paste input "[URL][DOMAIN_NAME]"
type input "[URL][DOMAIN_NAME]"
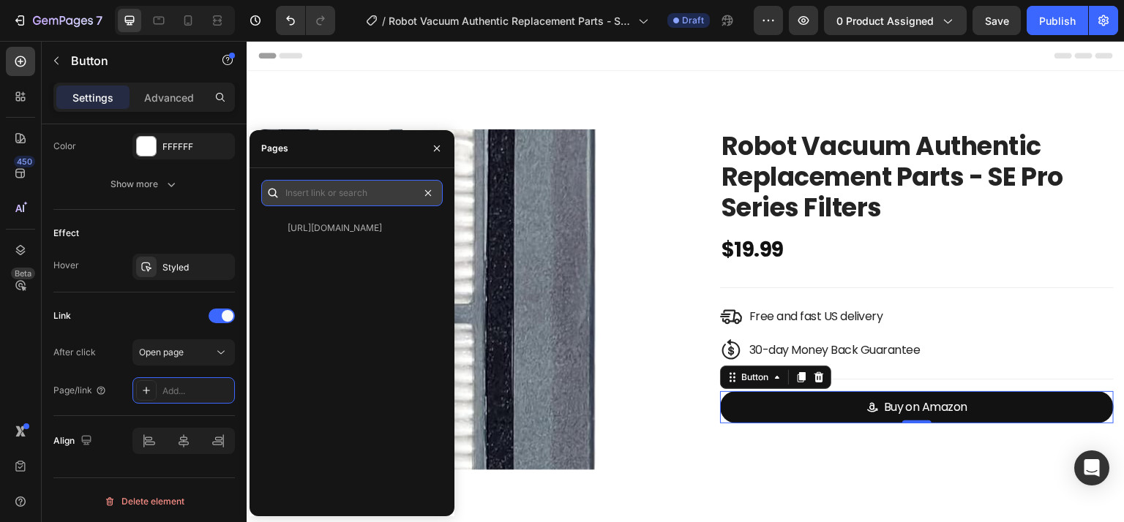
scroll to position [0, 0]
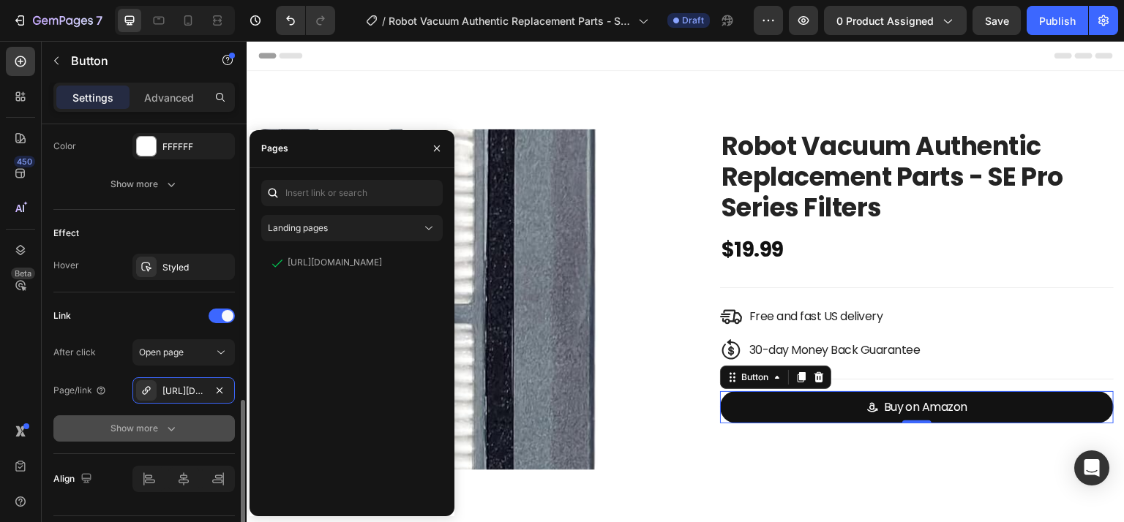
click at [111, 424] on div "Show more" at bounding box center [144, 428] width 68 height 15
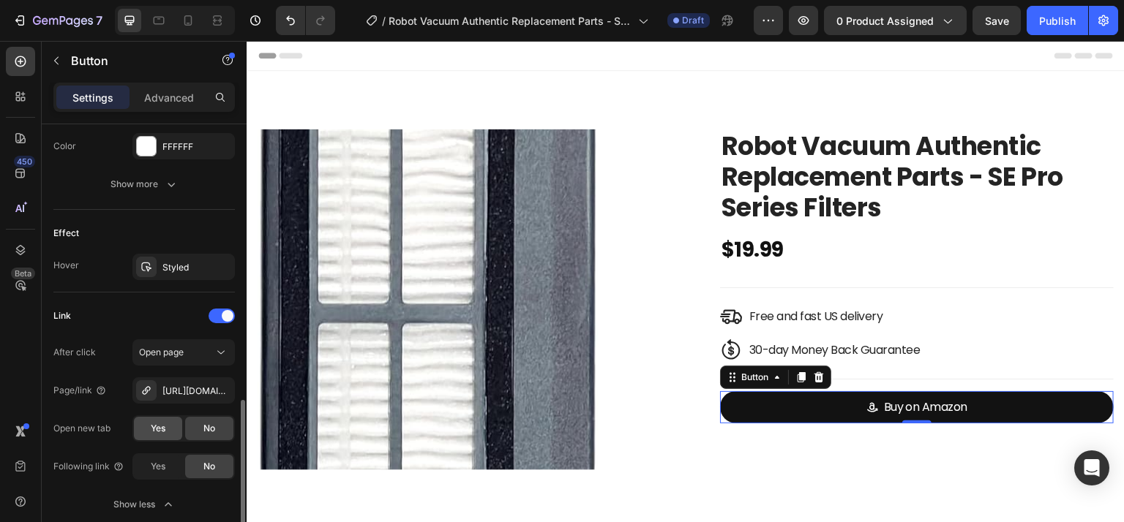
click at [164, 425] on span "Yes" at bounding box center [158, 428] width 15 height 13
click at [1048, 23] on div "Publish" at bounding box center [1057, 20] width 37 height 15
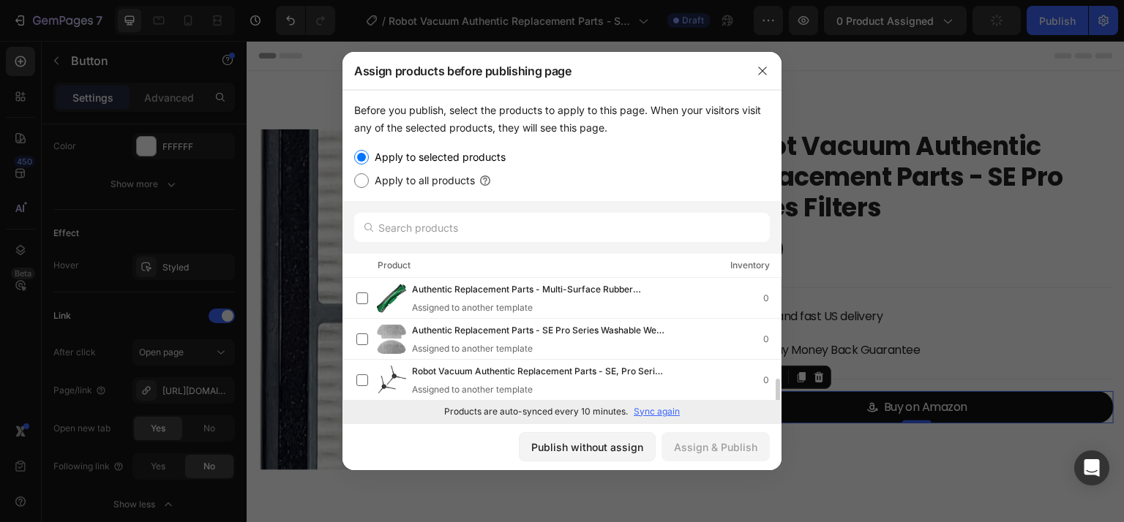
scroll to position [73, 0]
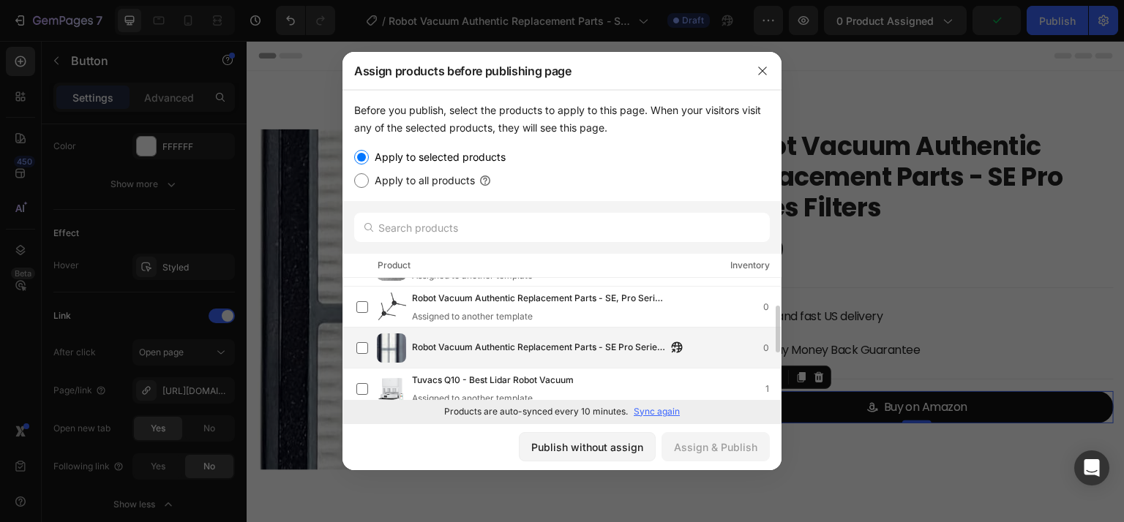
click at [527, 345] on span "Robot Vacuum Authentic Replacement Parts - SE Pro Series Filters" at bounding box center [539, 348] width 255 height 16
click at [708, 440] on div "Assign & Publish" at bounding box center [715, 447] width 83 height 15
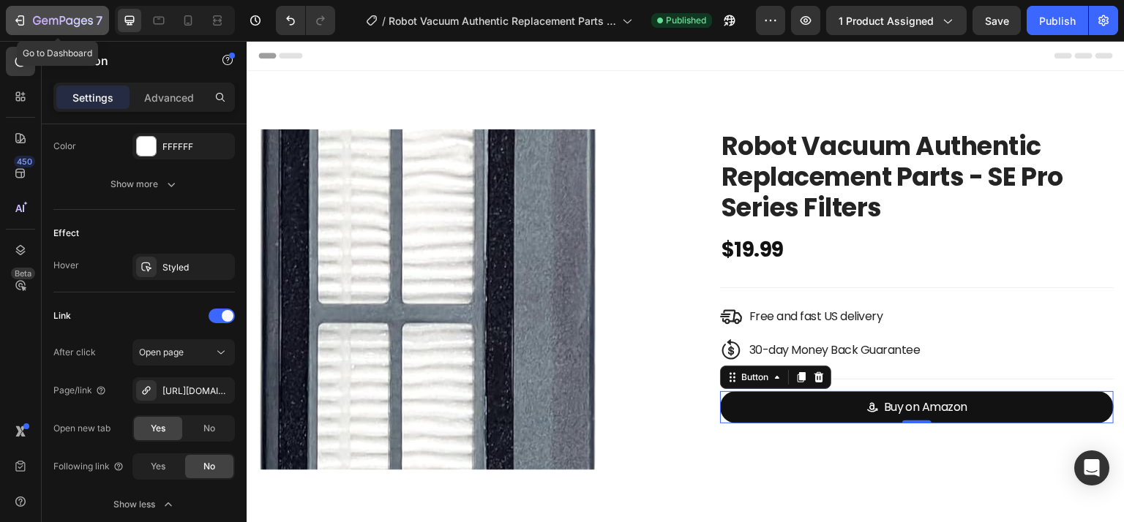
click at [29, 14] on div "7" at bounding box center [57, 21] width 90 height 18
